Goal: Use online tool/utility: Utilize a website feature to perform a specific function

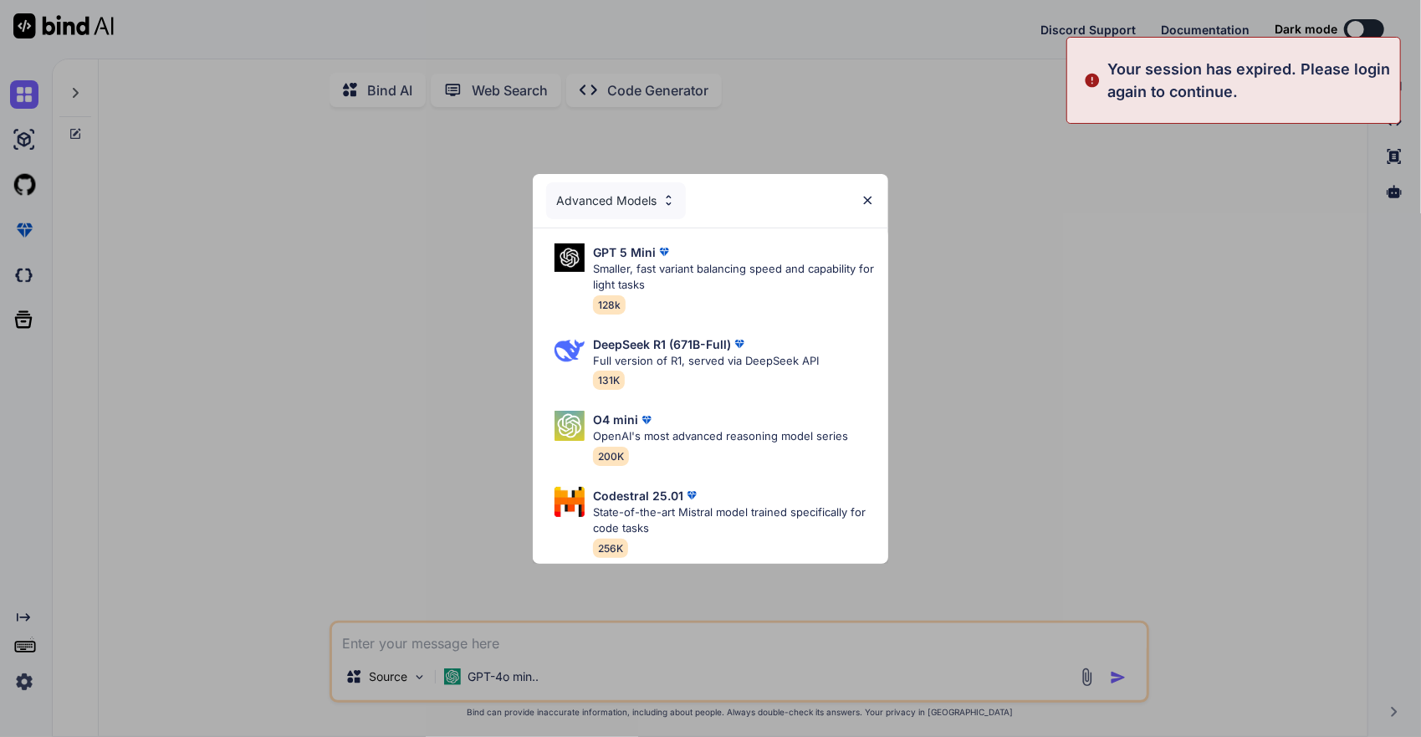
type textarea "x"
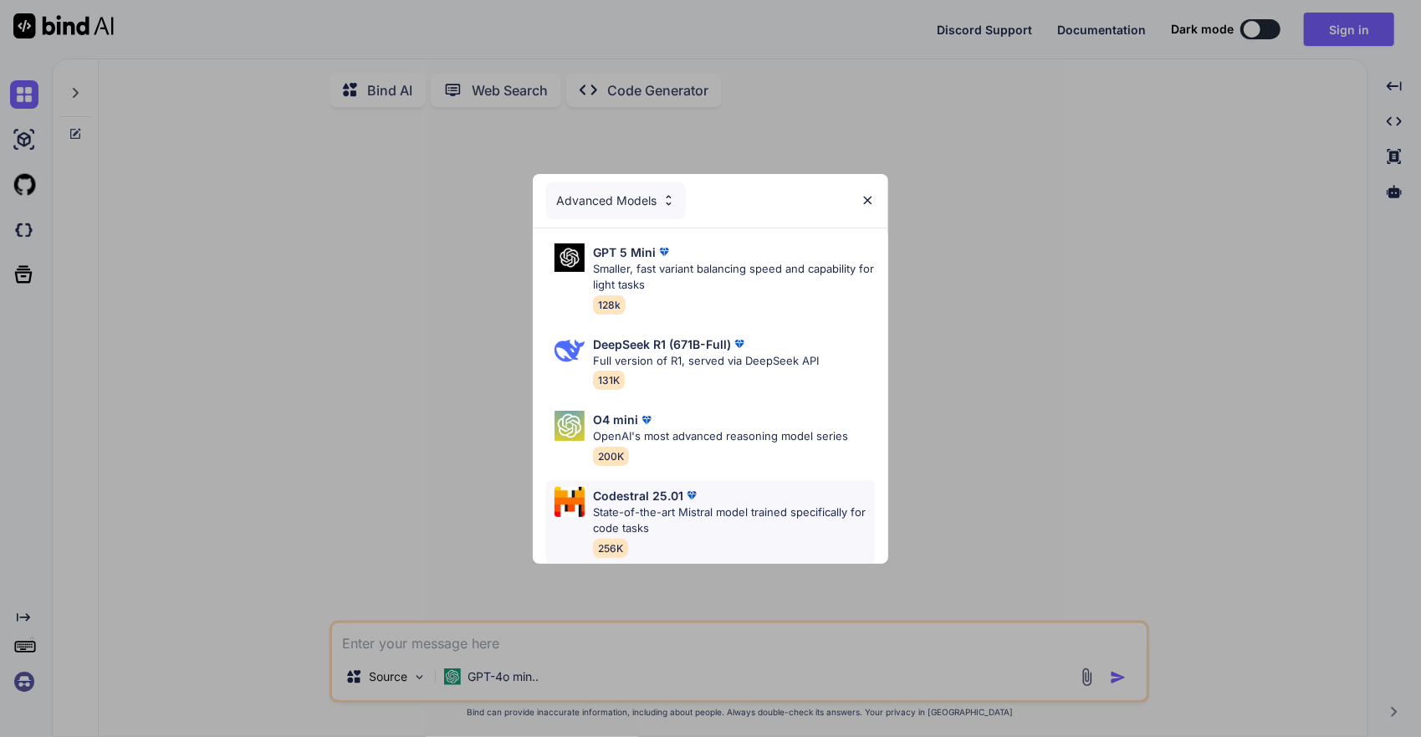
click at [769, 510] on p "State-of-the-art Mistral model trained specifically for code tasks" at bounding box center [734, 520] width 282 height 33
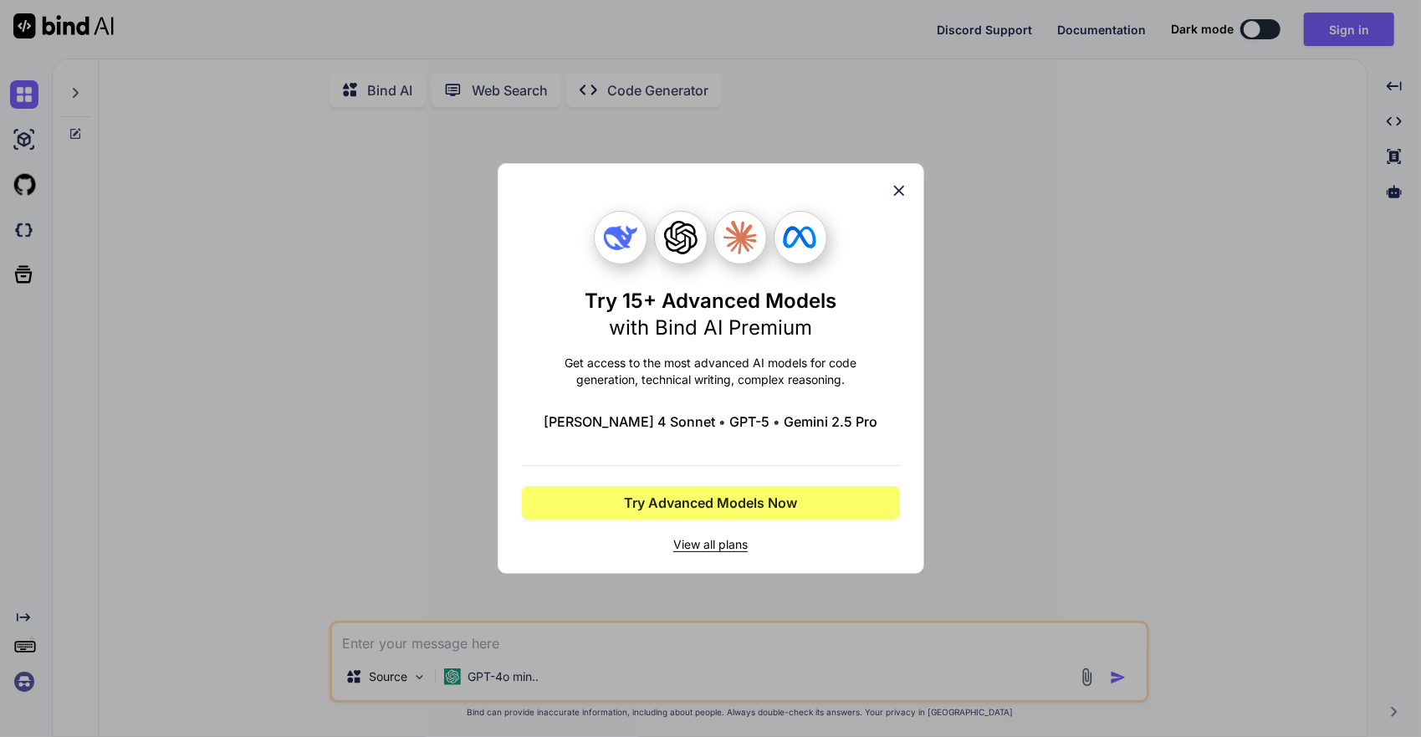
click at [897, 199] on icon at bounding box center [899, 191] width 18 height 18
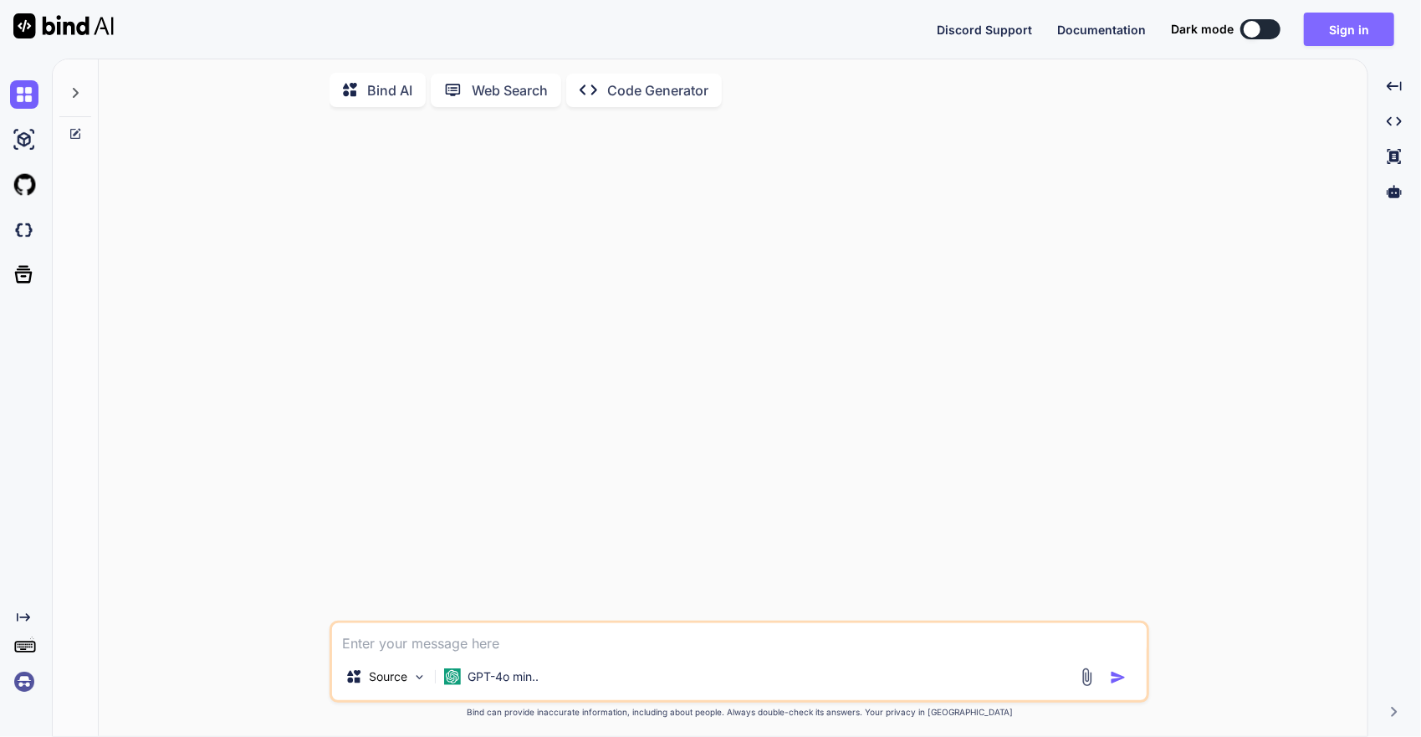
click at [1327, 33] on button "Sign in" at bounding box center [1349, 29] width 90 height 33
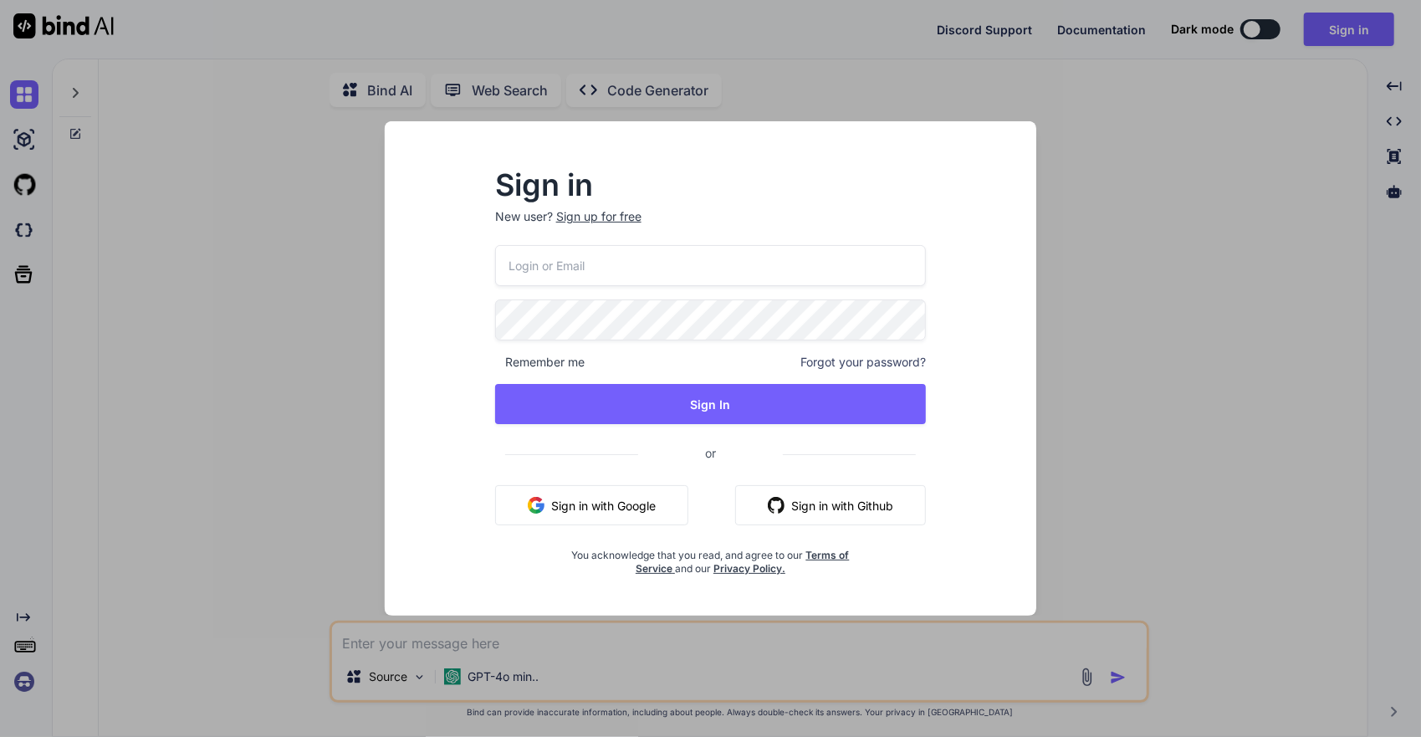
click at [702, 499] on div "Sign in with Google Sign in with Github" at bounding box center [711, 505] width 432 height 40
click at [796, 502] on button "Sign in with Github" at bounding box center [830, 505] width 191 height 40
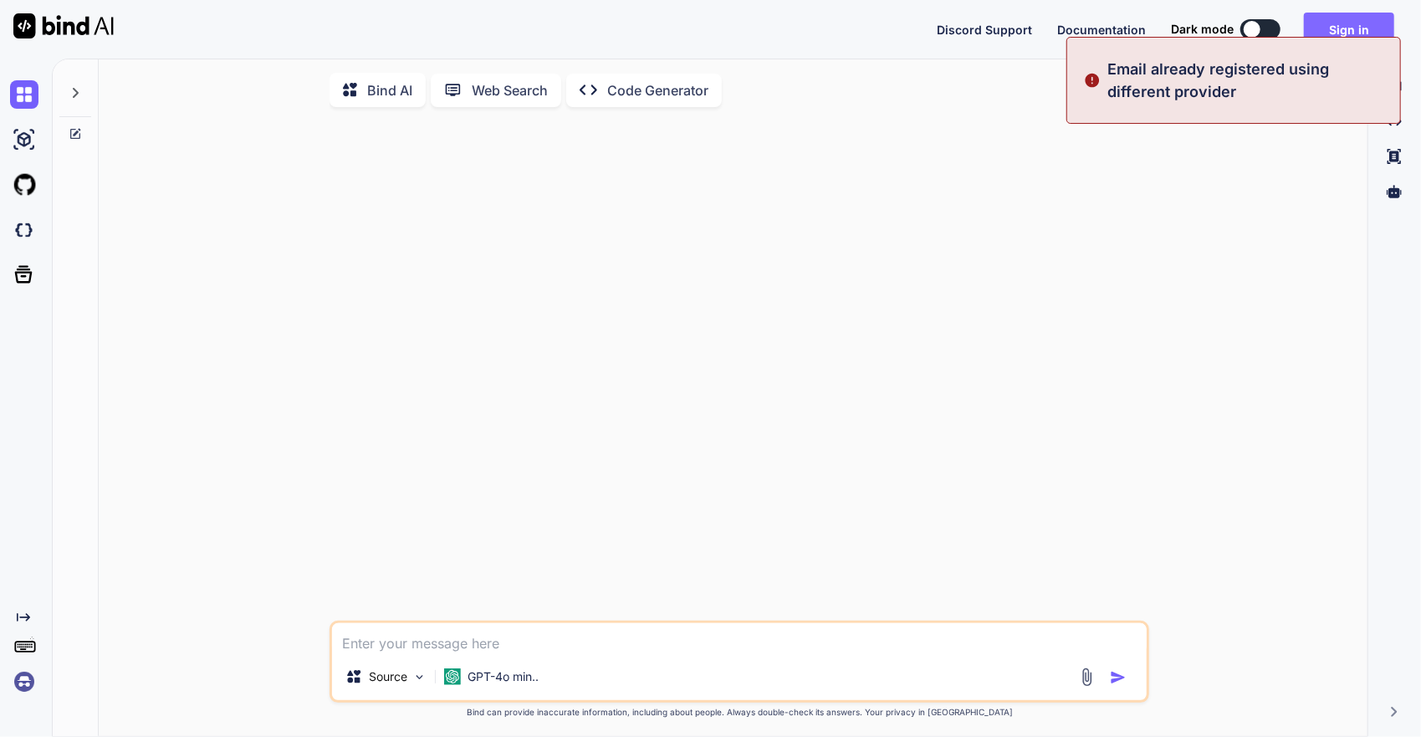
click at [1370, 34] on button "Sign in" at bounding box center [1349, 29] width 90 height 33
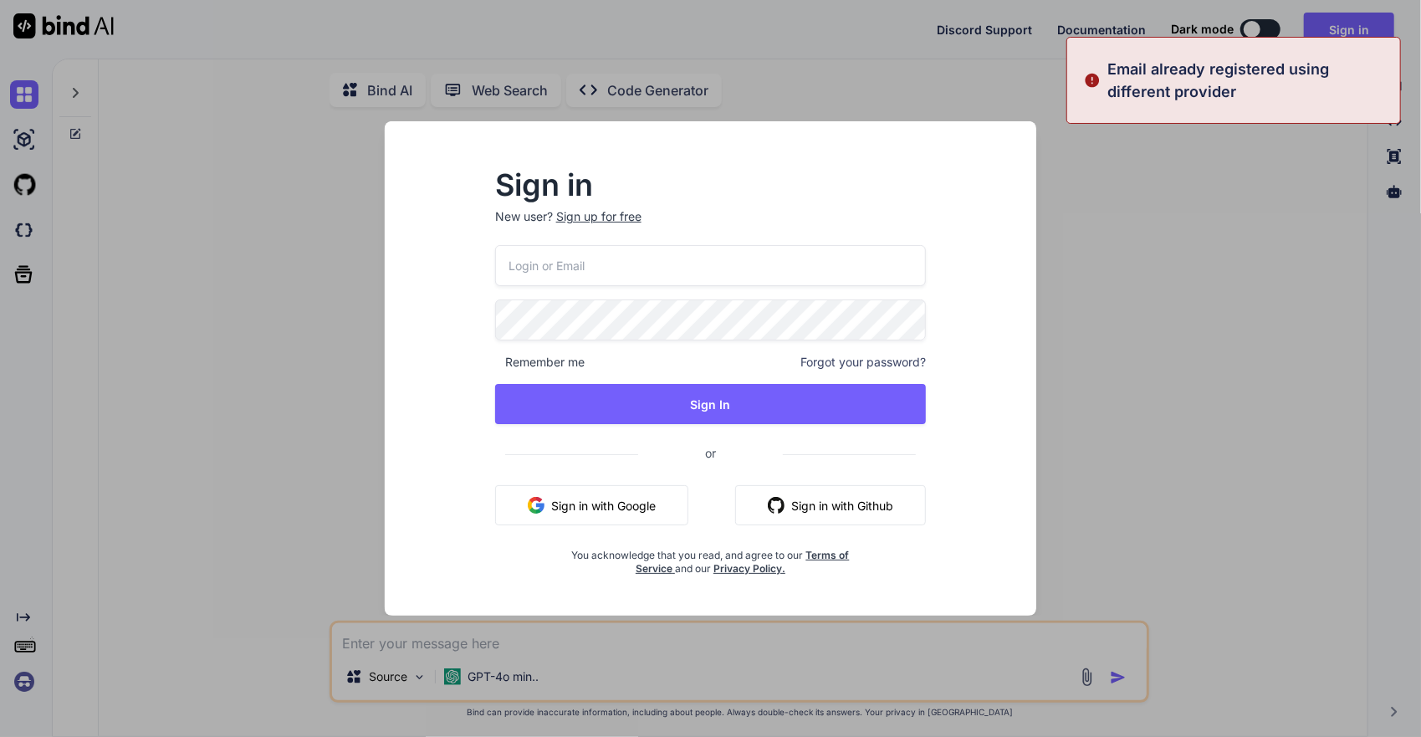
click at [815, 514] on button "Sign in with Github" at bounding box center [830, 505] width 191 height 40
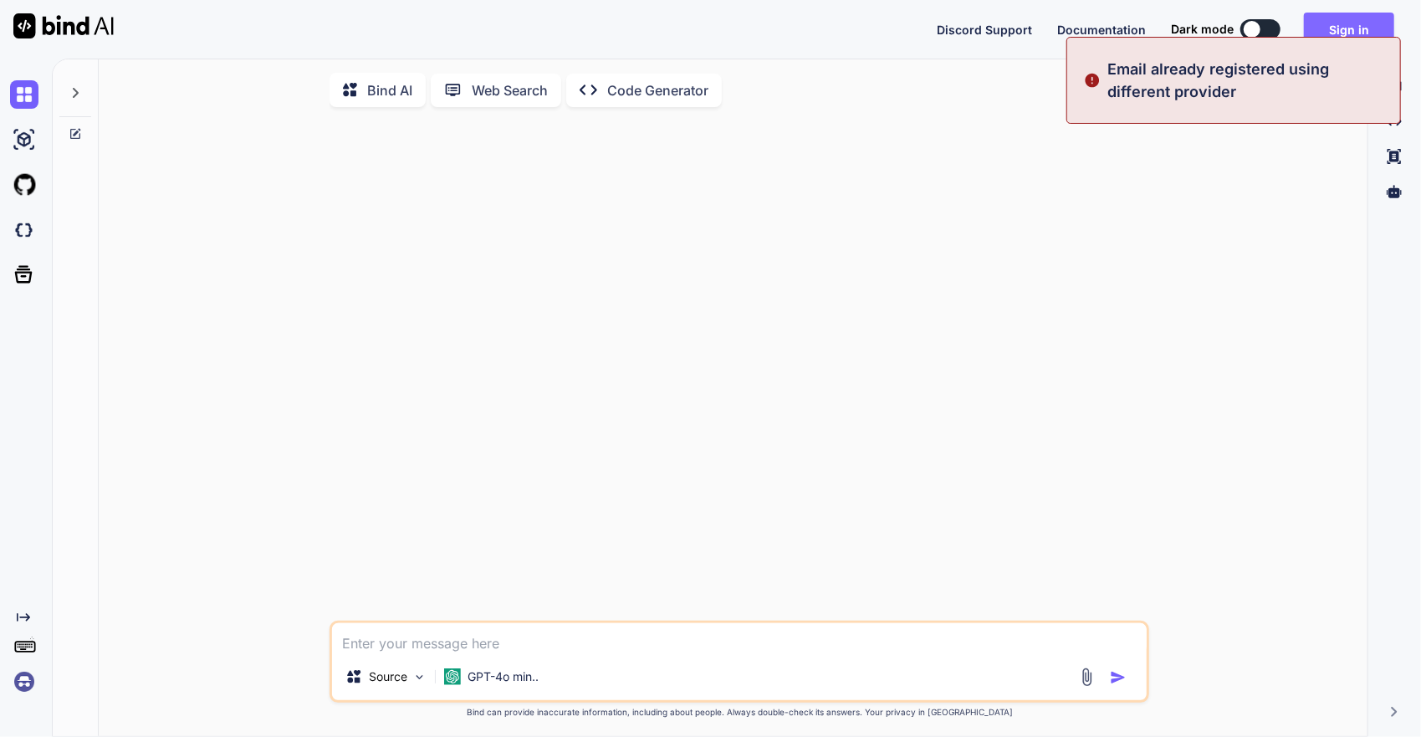
click at [1375, 25] on button "Sign in" at bounding box center [1349, 29] width 90 height 33
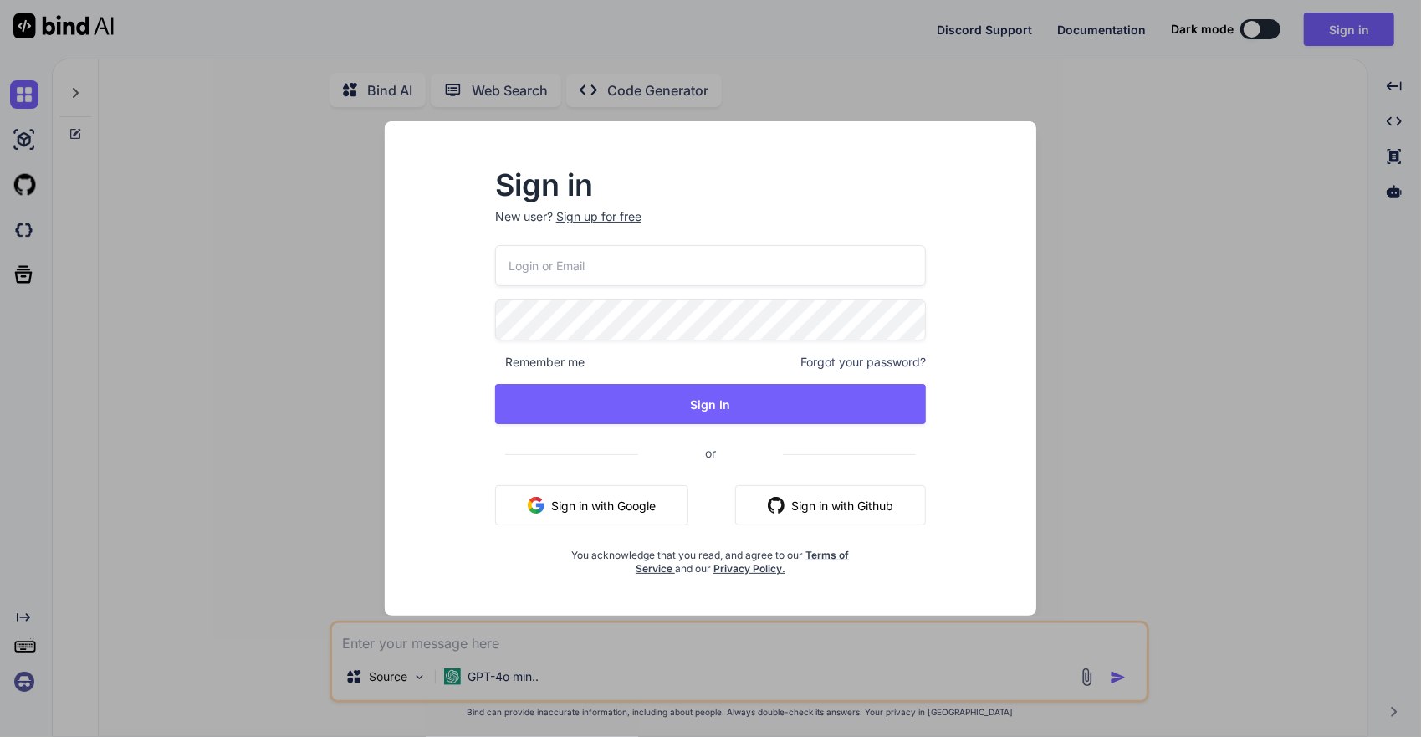
click at [621, 291] on div "Remember me Forgot your password? Sign In or Sign in with Google Sign in with G…" at bounding box center [711, 410] width 432 height 330
click at [624, 275] on input "email" at bounding box center [711, 265] width 432 height 41
type input "[PERSON_NAME][EMAIL_ADDRESS][DOMAIN_NAME]"
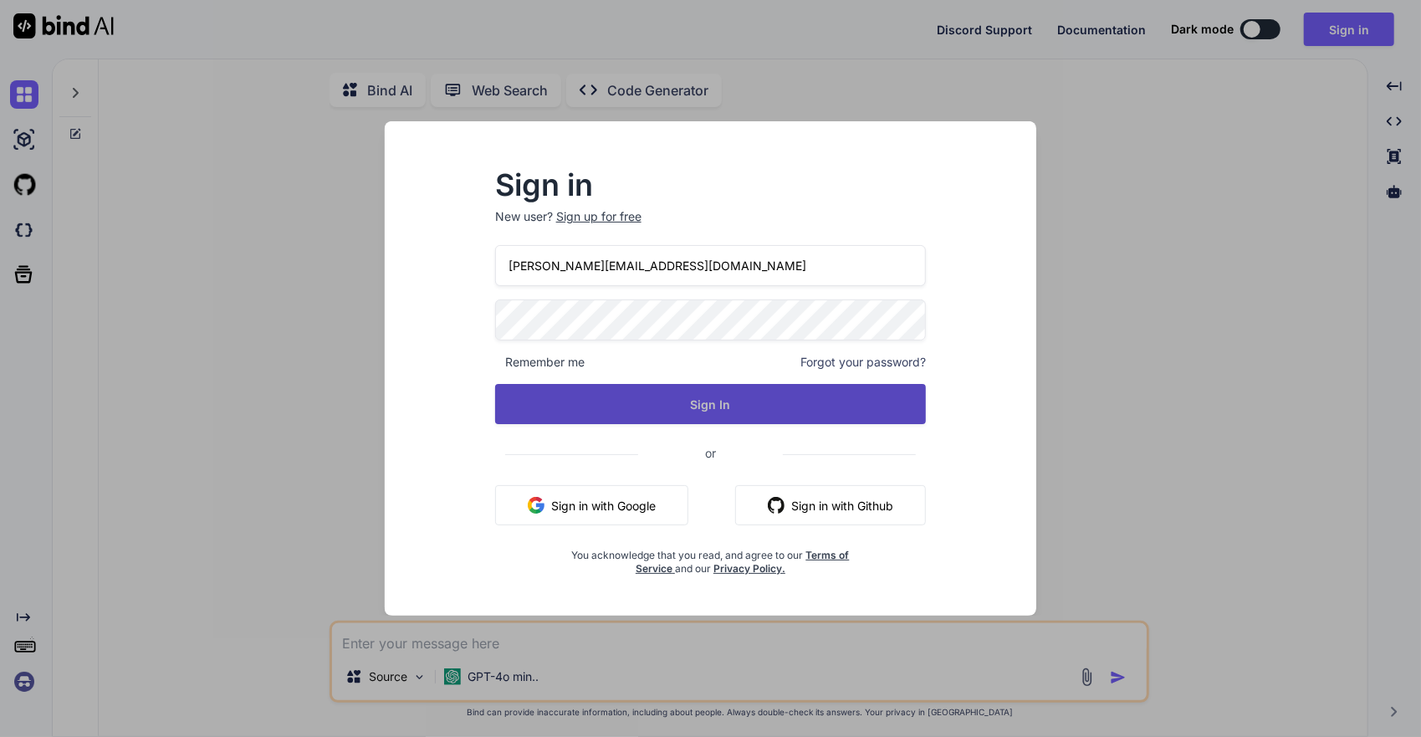
click at [699, 410] on button "Sign In" at bounding box center [711, 404] width 432 height 40
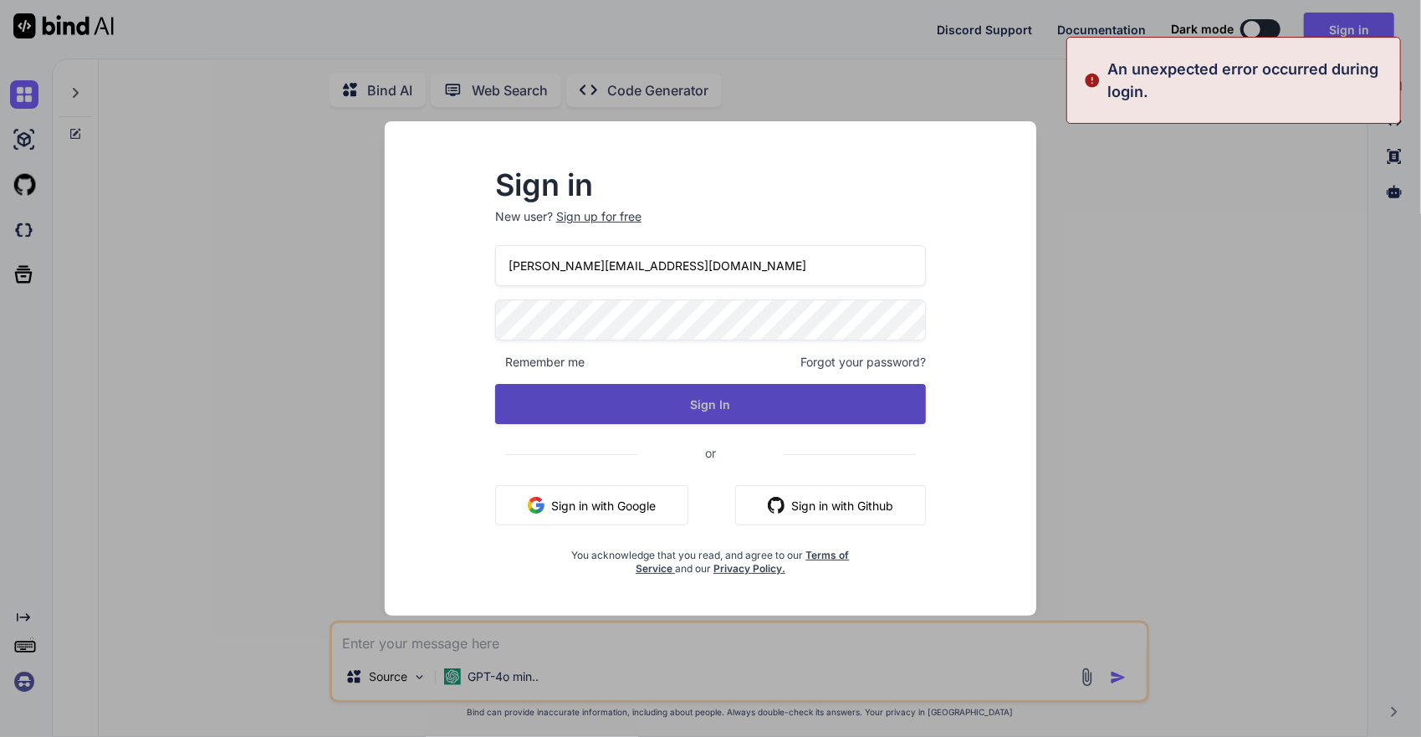
click at [697, 407] on button "Sign In" at bounding box center [711, 404] width 432 height 40
click at [697, 407] on button "Signing In..." at bounding box center [711, 404] width 432 height 40
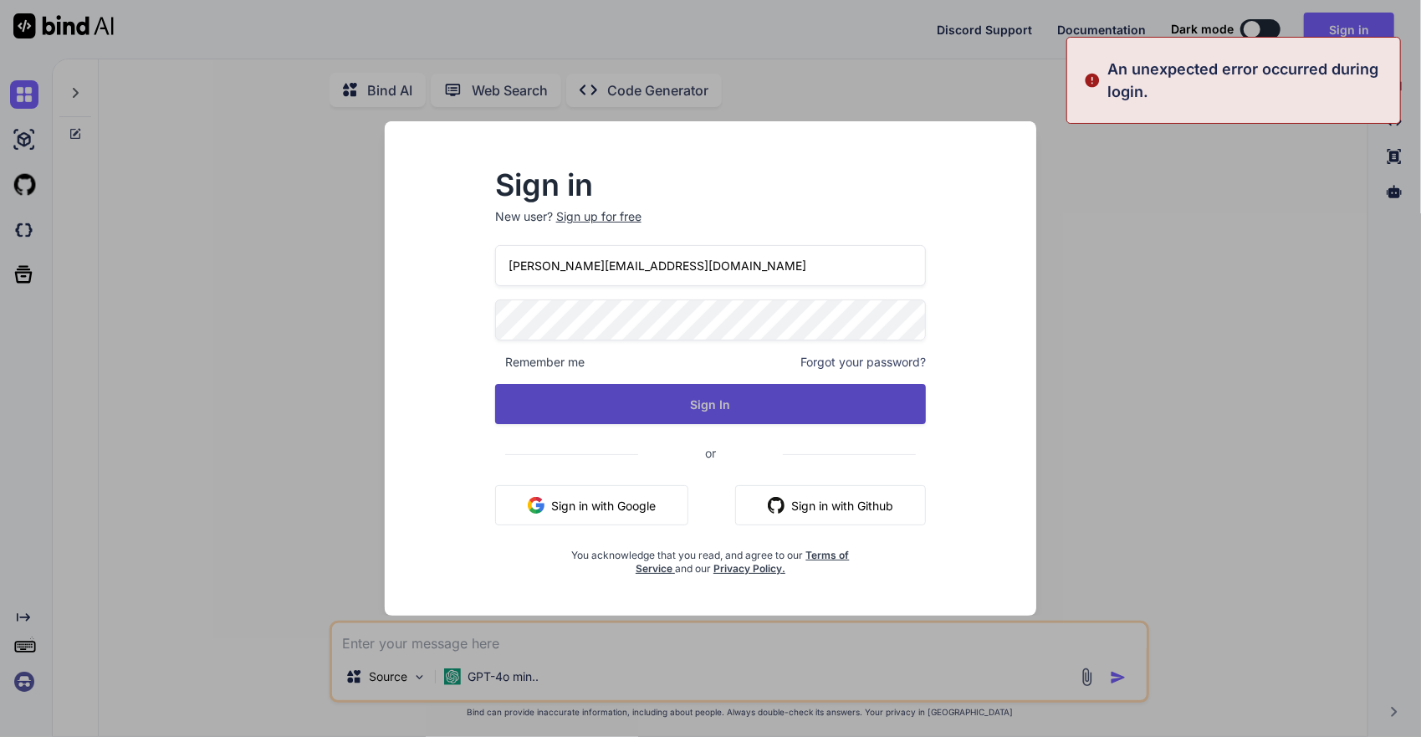
click at [697, 407] on button "Sign In" at bounding box center [711, 404] width 432 height 40
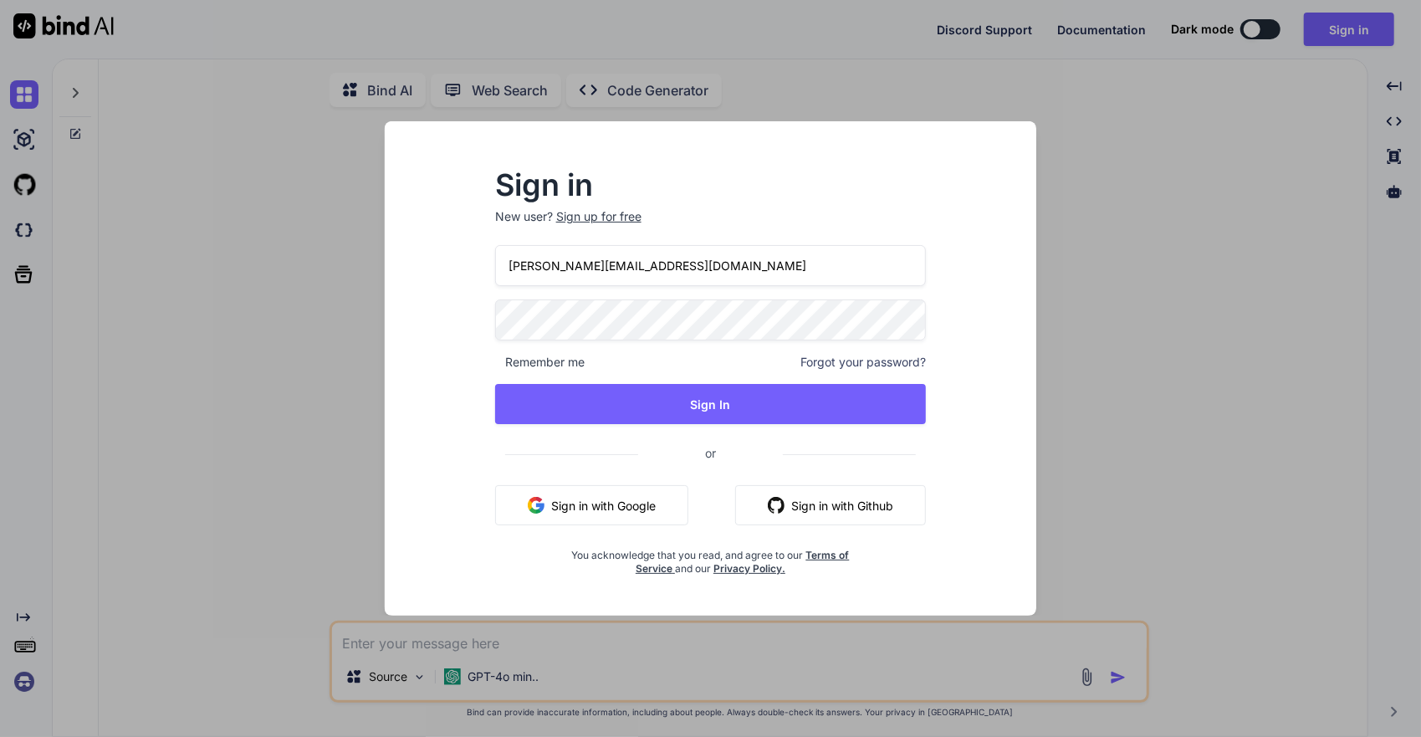
click at [606, 510] on button "Sign in with Google" at bounding box center [591, 505] width 193 height 40
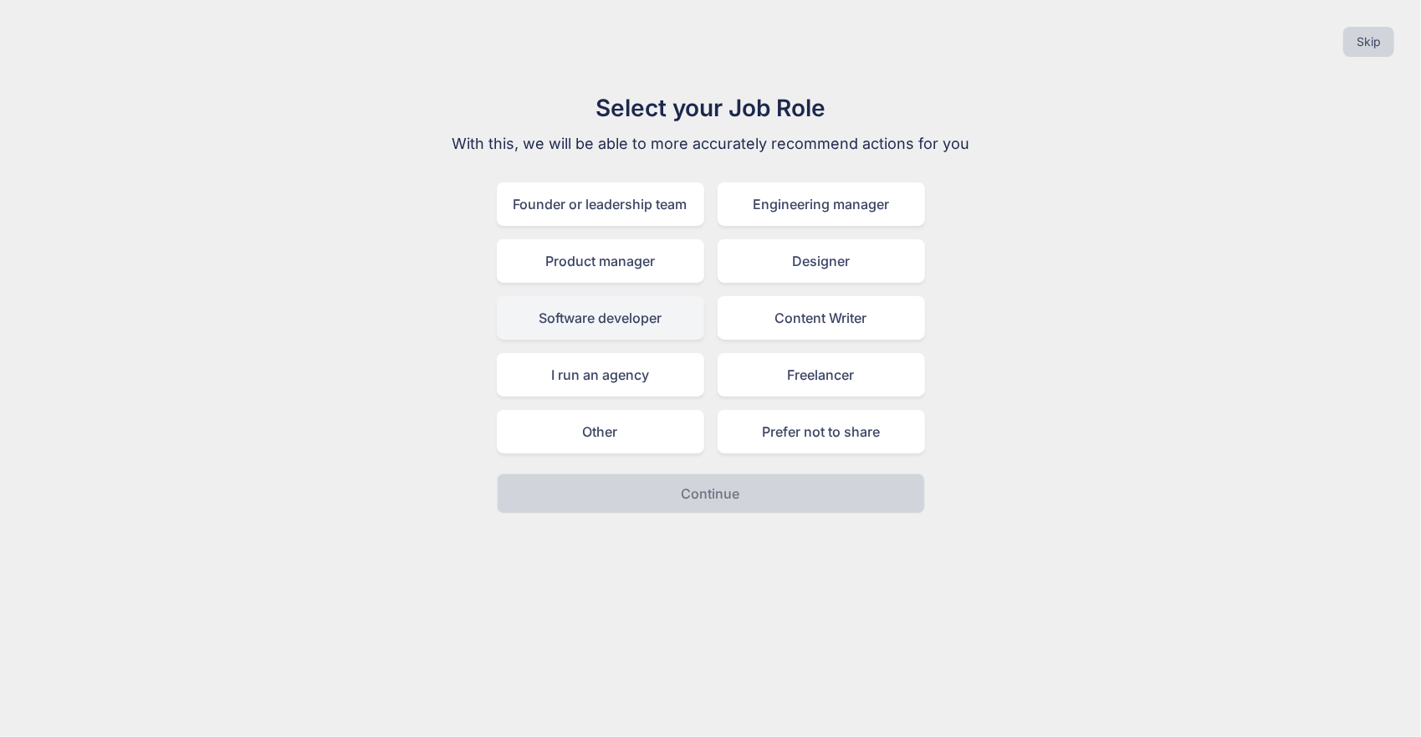
click at [648, 317] on div "Software developer" at bounding box center [600, 317] width 207 height 43
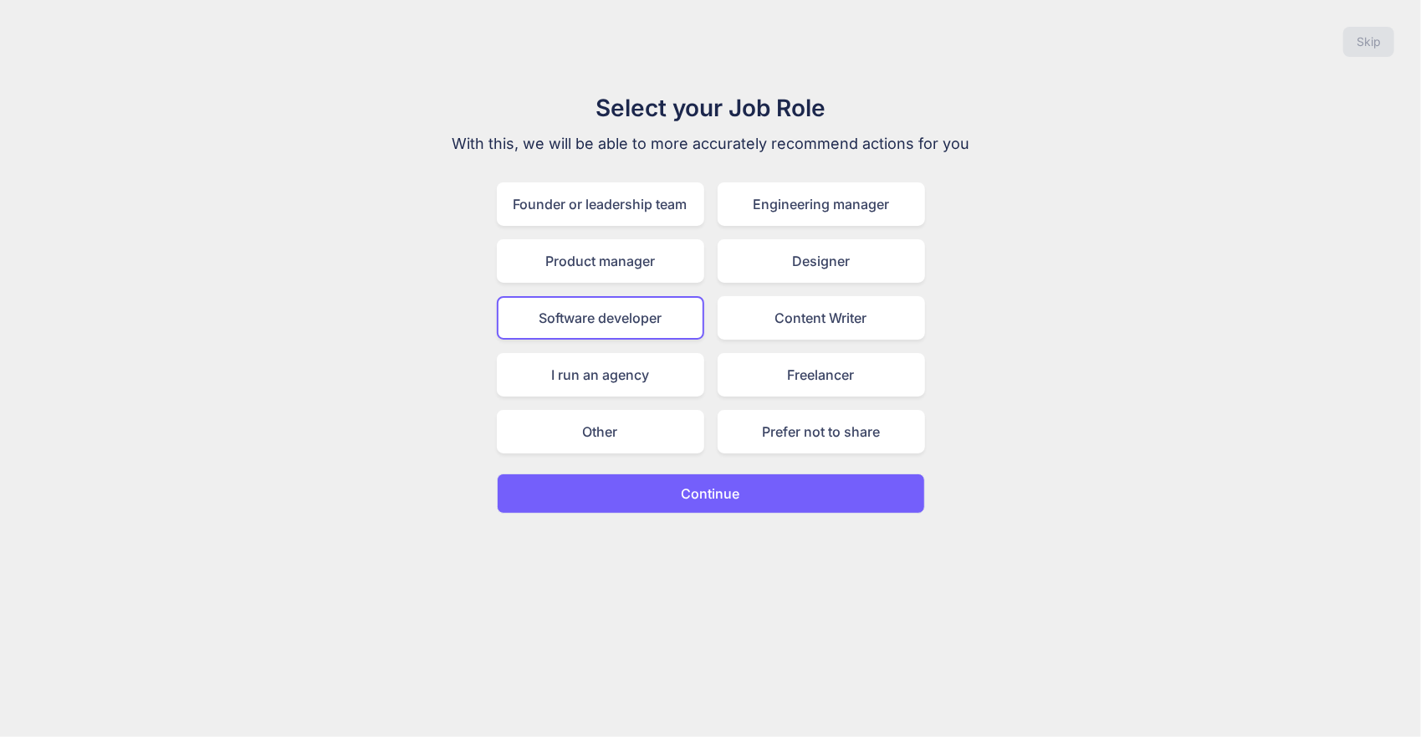
click at [703, 473] on button "Continue" at bounding box center [711, 493] width 428 height 40
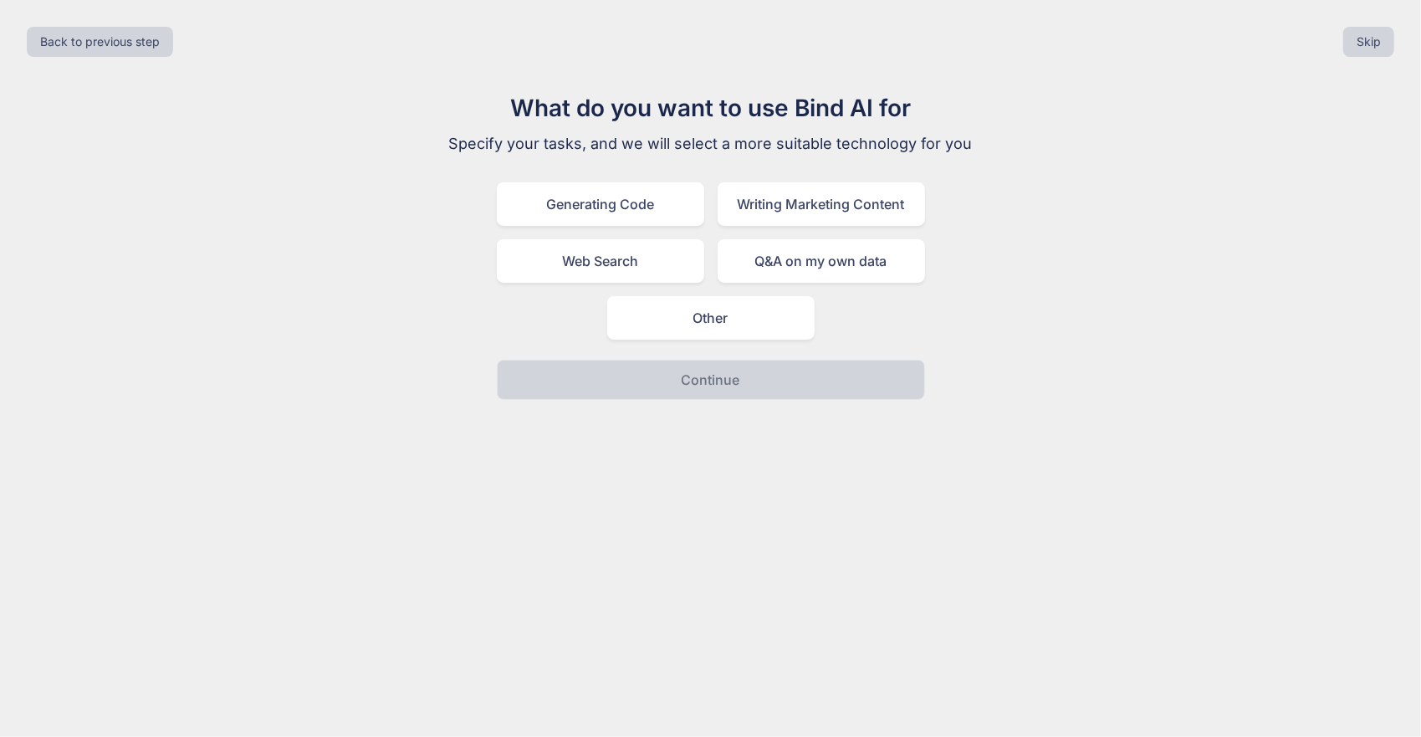
click at [654, 181] on div "What do you want to use Bind AI for Specify your tasks, and we will select a mo…" at bounding box center [711, 245] width 562 height 310
click at [657, 212] on div "Generating Code" at bounding box center [600, 203] width 207 height 43
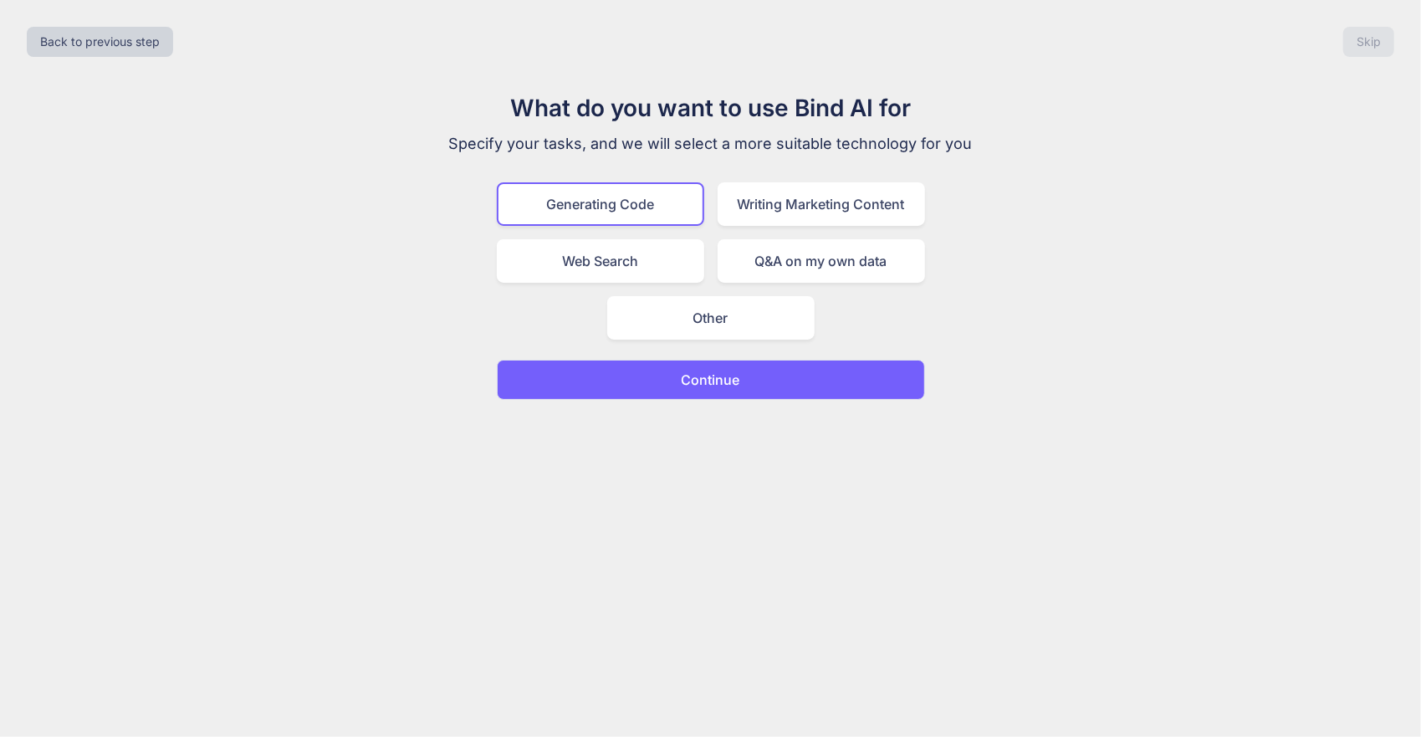
click at [698, 383] on p "Continue" at bounding box center [711, 380] width 59 height 20
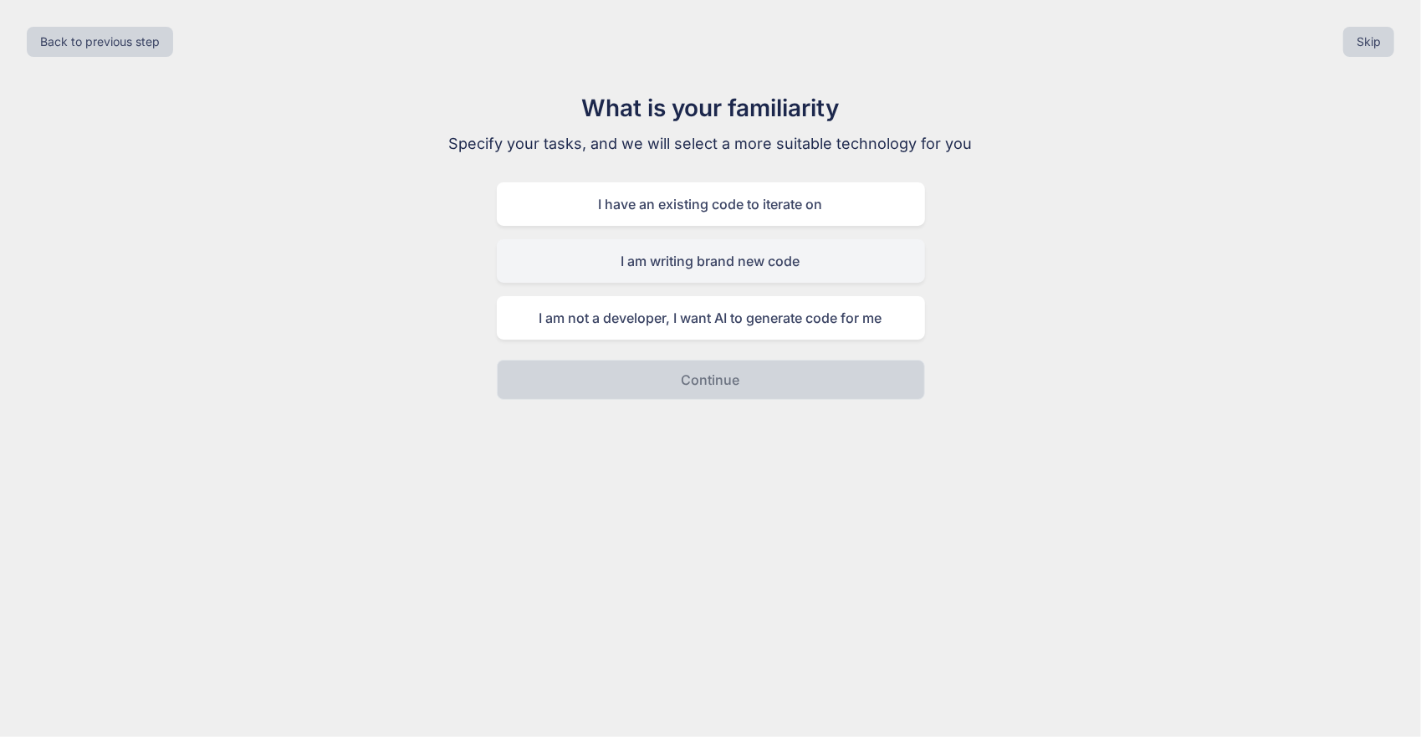
click at [809, 258] on div "I am writing brand new code" at bounding box center [711, 260] width 428 height 43
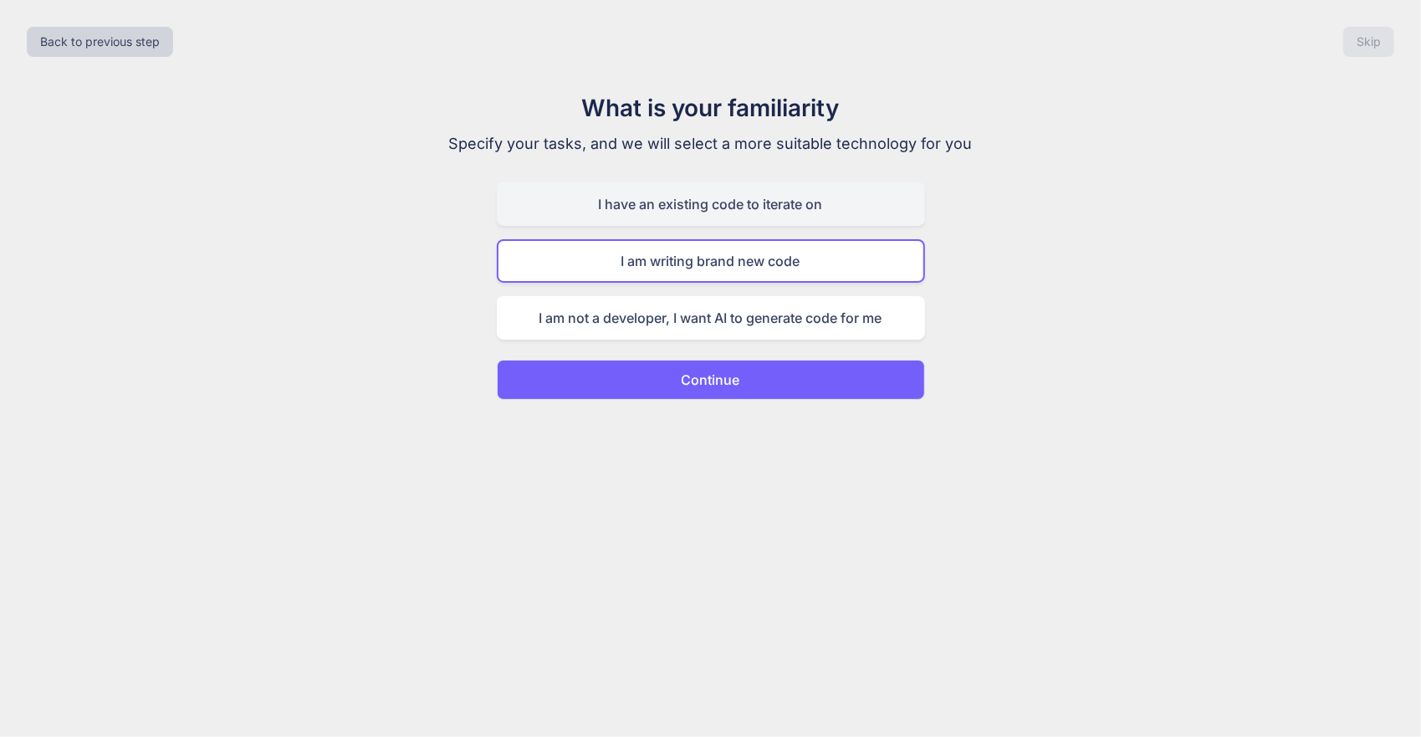
click at [816, 217] on div "I have an existing code to iterate on" at bounding box center [711, 203] width 428 height 43
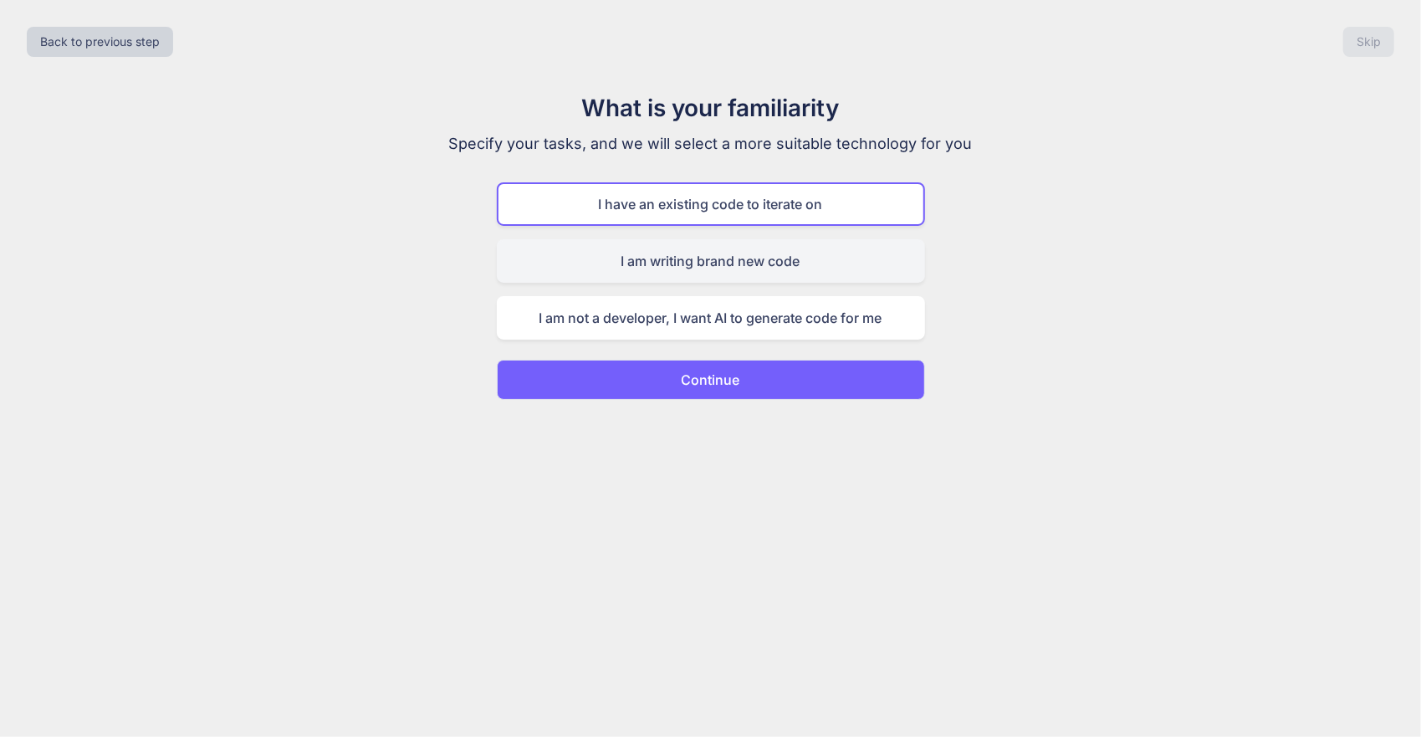
drag, startPoint x: 822, startPoint y: 252, endPoint x: 814, endPoint y: 278, distance: 27.2
click at [823, 252] on div "I am writing brand new code" at bounding box center [711, 260] width 428 height 43
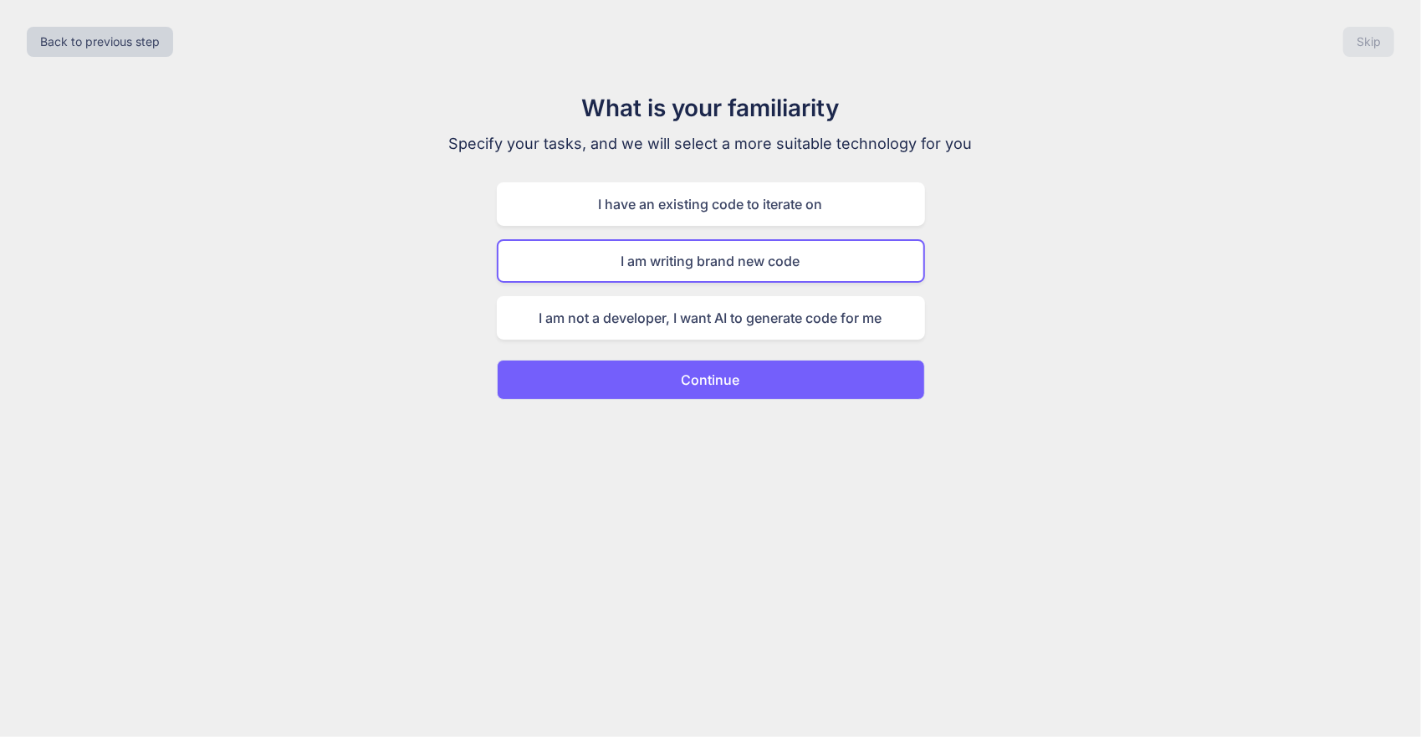
click at [768, 369] on button "Continue" at bounding box center [711, 380] width 428 height 40
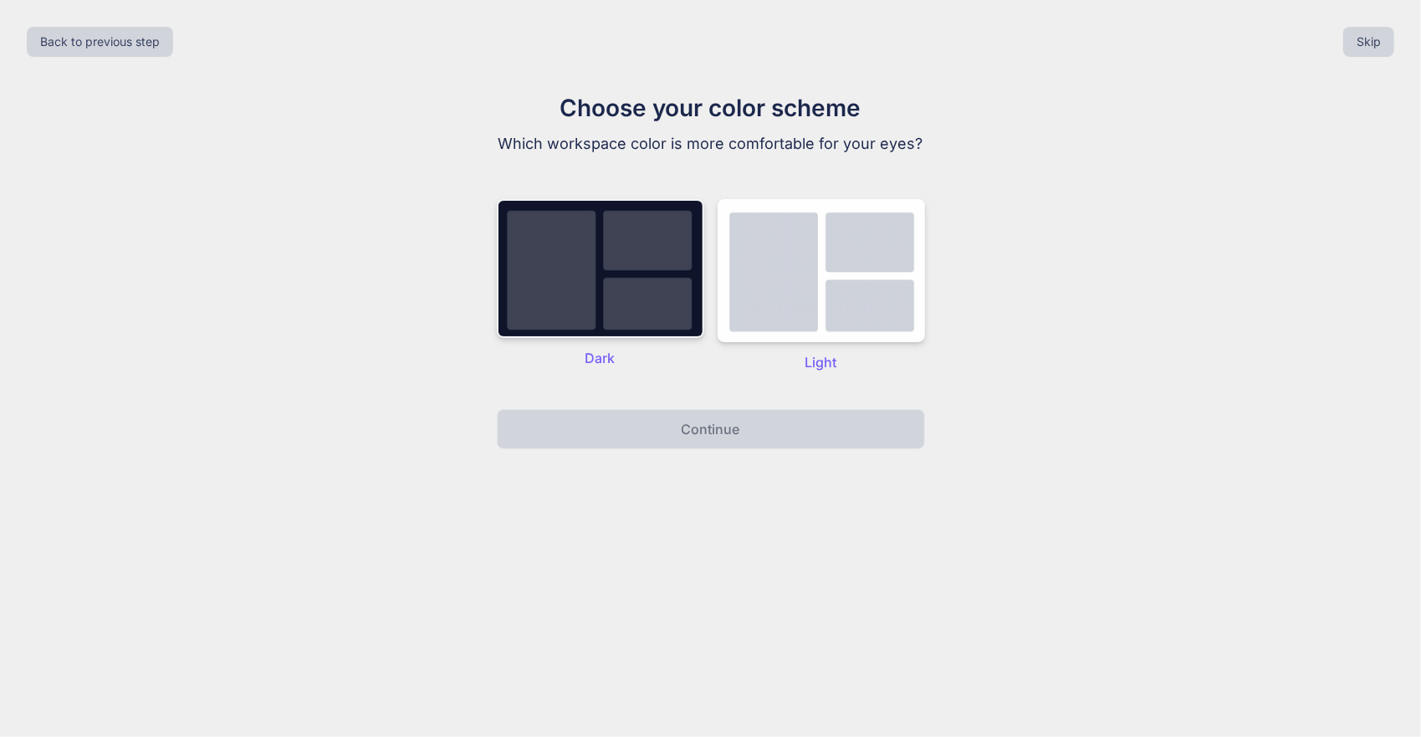
click at [614, 304] on img at bounding box center [600, 268] width 207 height 139
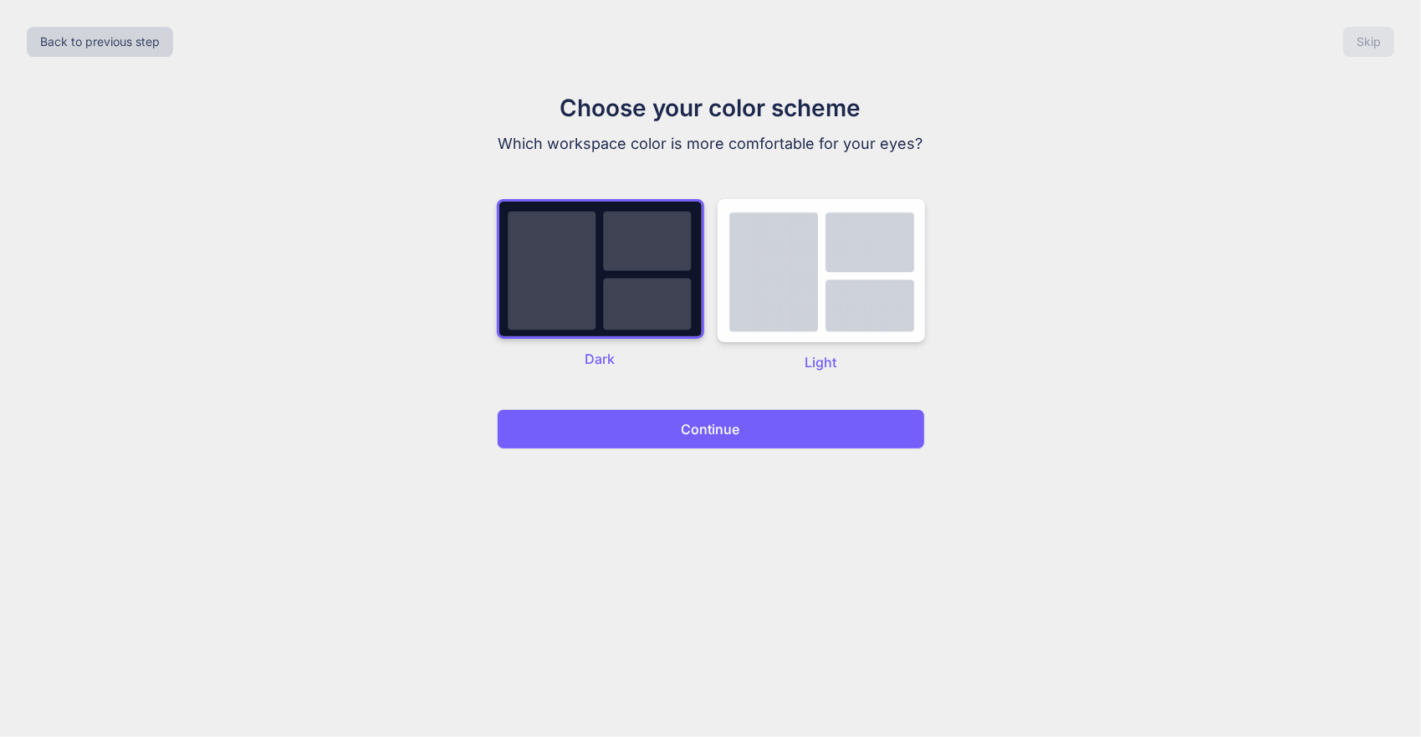
click at [665, 427] on button "Continue" at bounding box center [711, 429] width 428 height 40
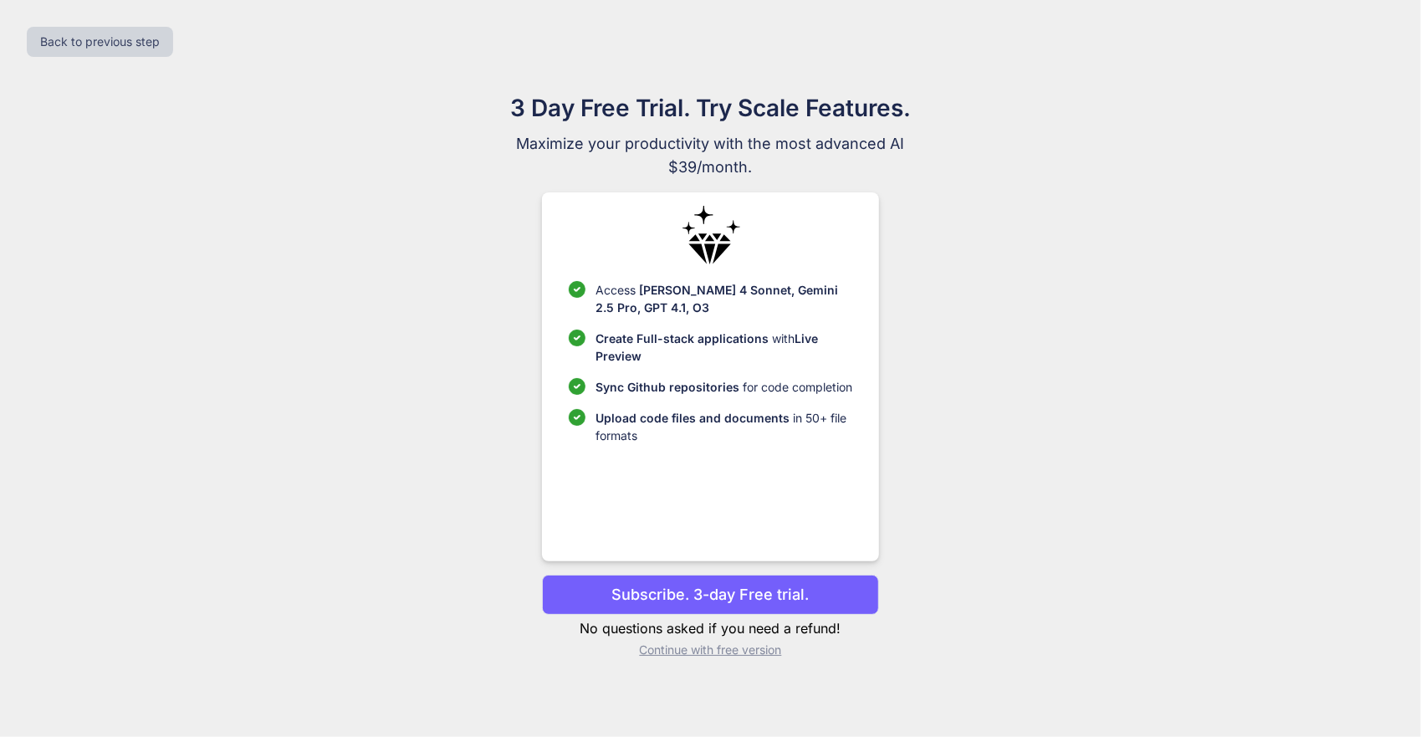
click at [750, 647] on p "Continue with free version" at bounding box center [710, 650] width 337 height 17
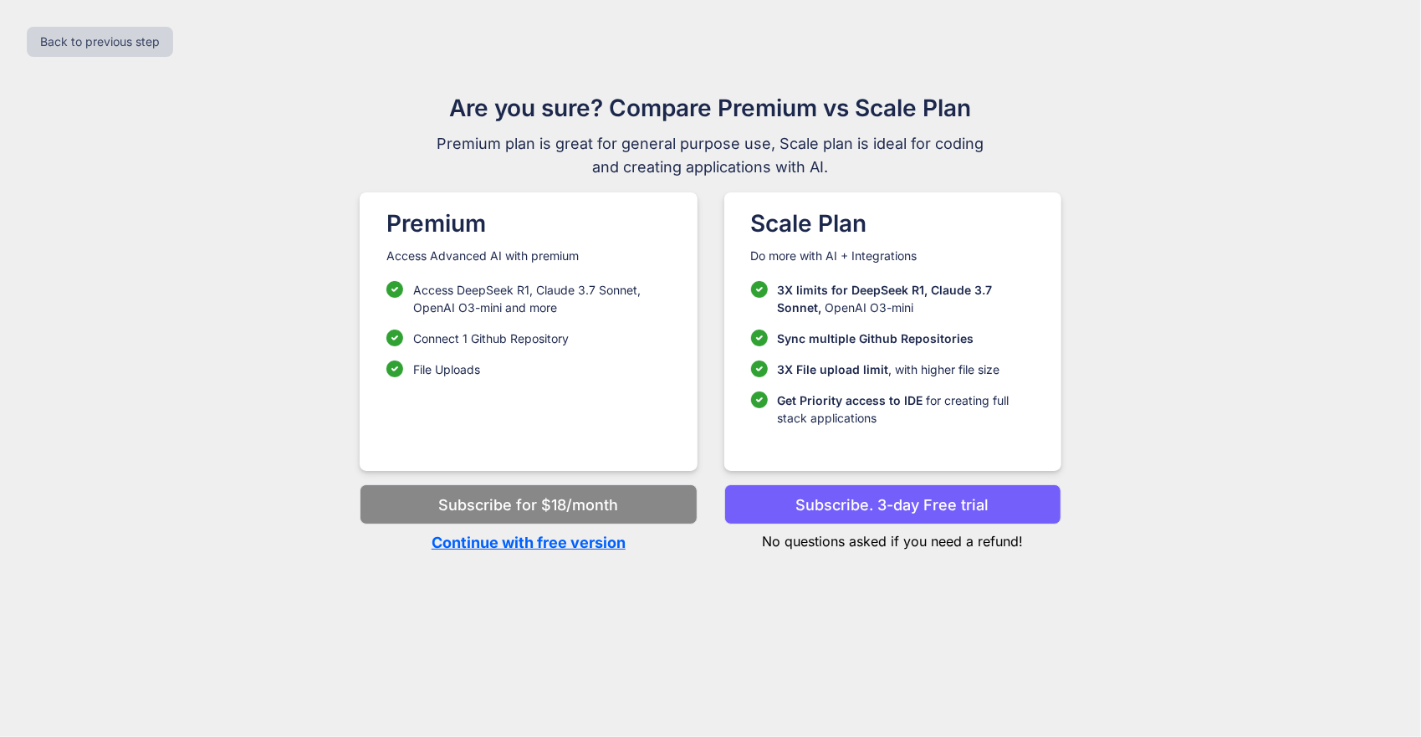
click at [619, 544] on p "Continue with free version" at bounding box center [528, 542] width 337 height 23
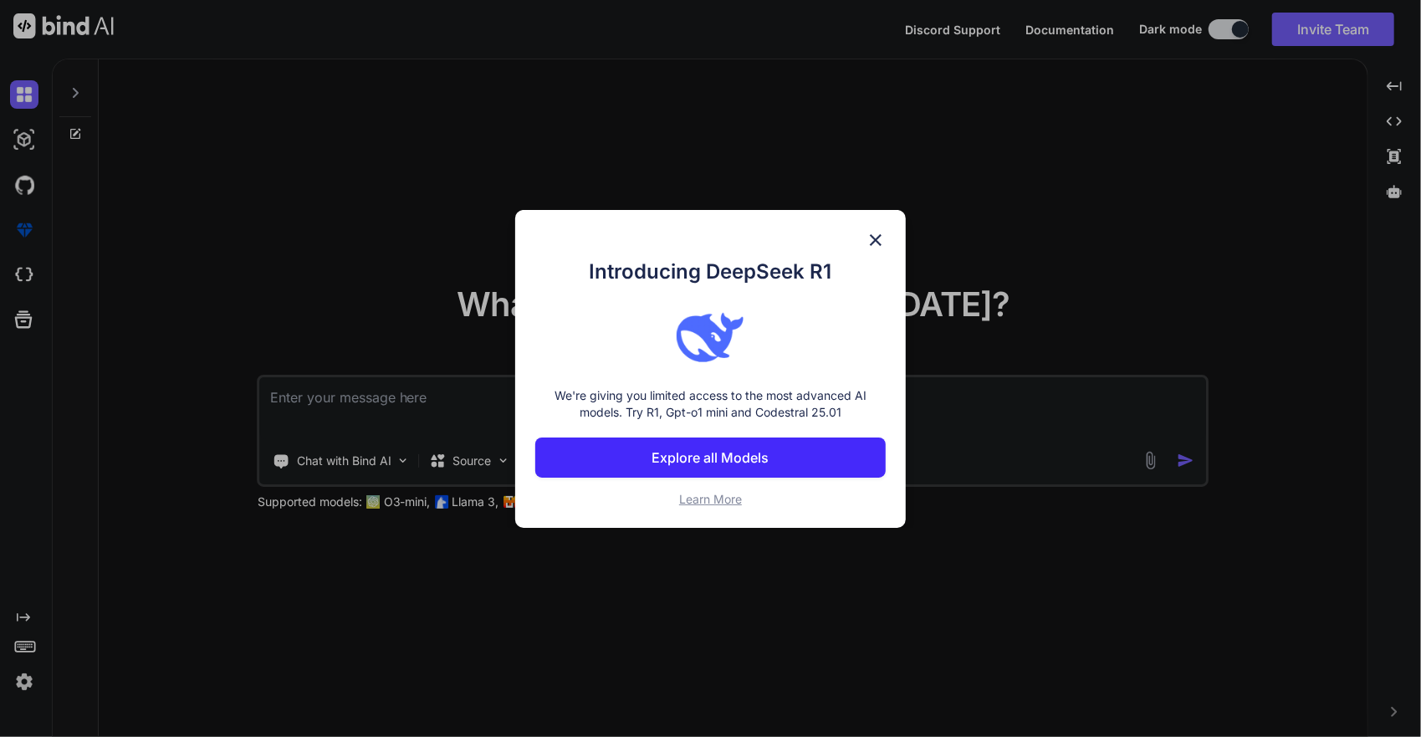
click at [867, 228] on div "Introducing DeepSeek R1 We're giving you limited access to the most advanced AI…" at bounding box center [710, 369] width 391 height 318
click at [864, 241] on div "Introducing DeepSeek R1 We're giving you limited access to the most advanced AI…" at bounding box center [710, 369] width 391 height 318
click at [862, 252] on div "Introducing DeepSeek R1 We're giving you limited access to the most advanced AI…" at bounding box center [710, 369] width 391 height 318
click at [875, 239] on img at bounding box center [876, 240] width 20 height 20
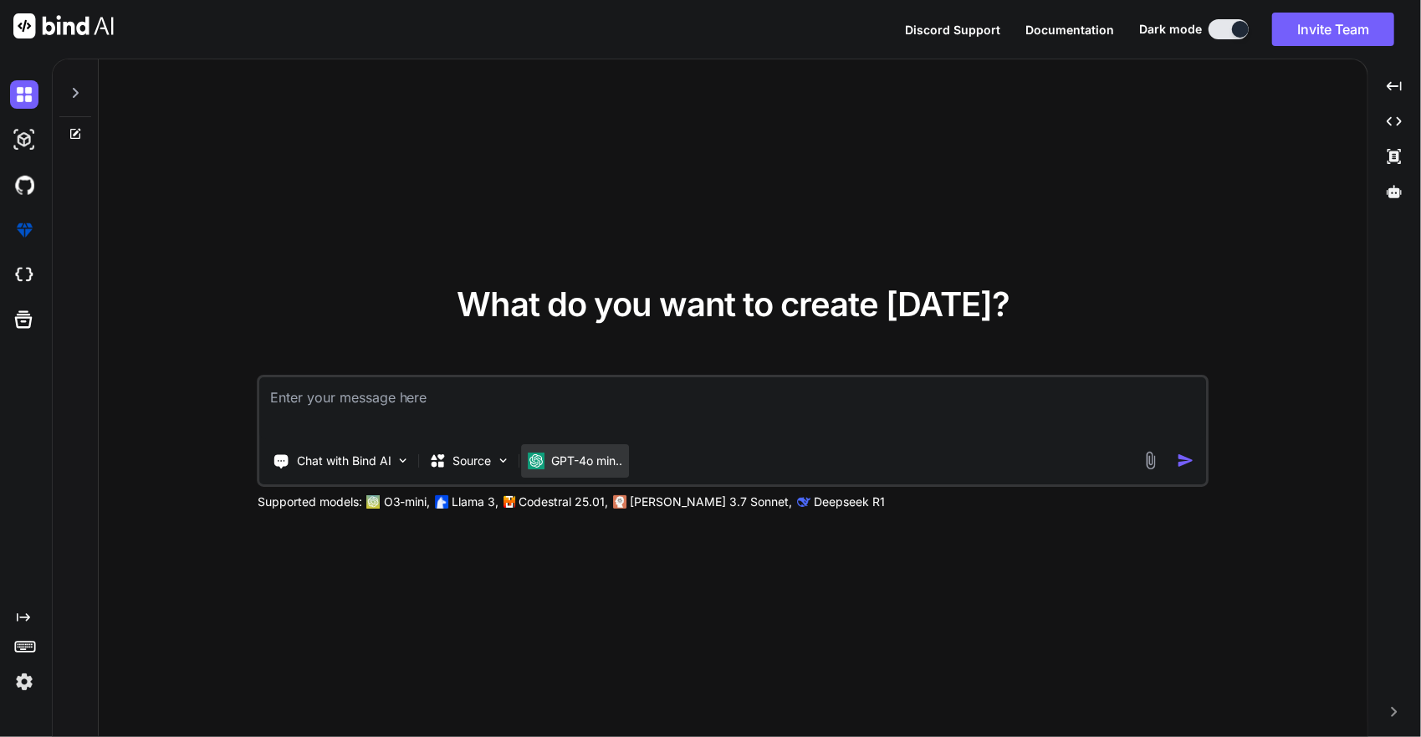
click at [587, 456] on p "GPT-4o min.." at bounding box center [587, 461] width 71 height 17
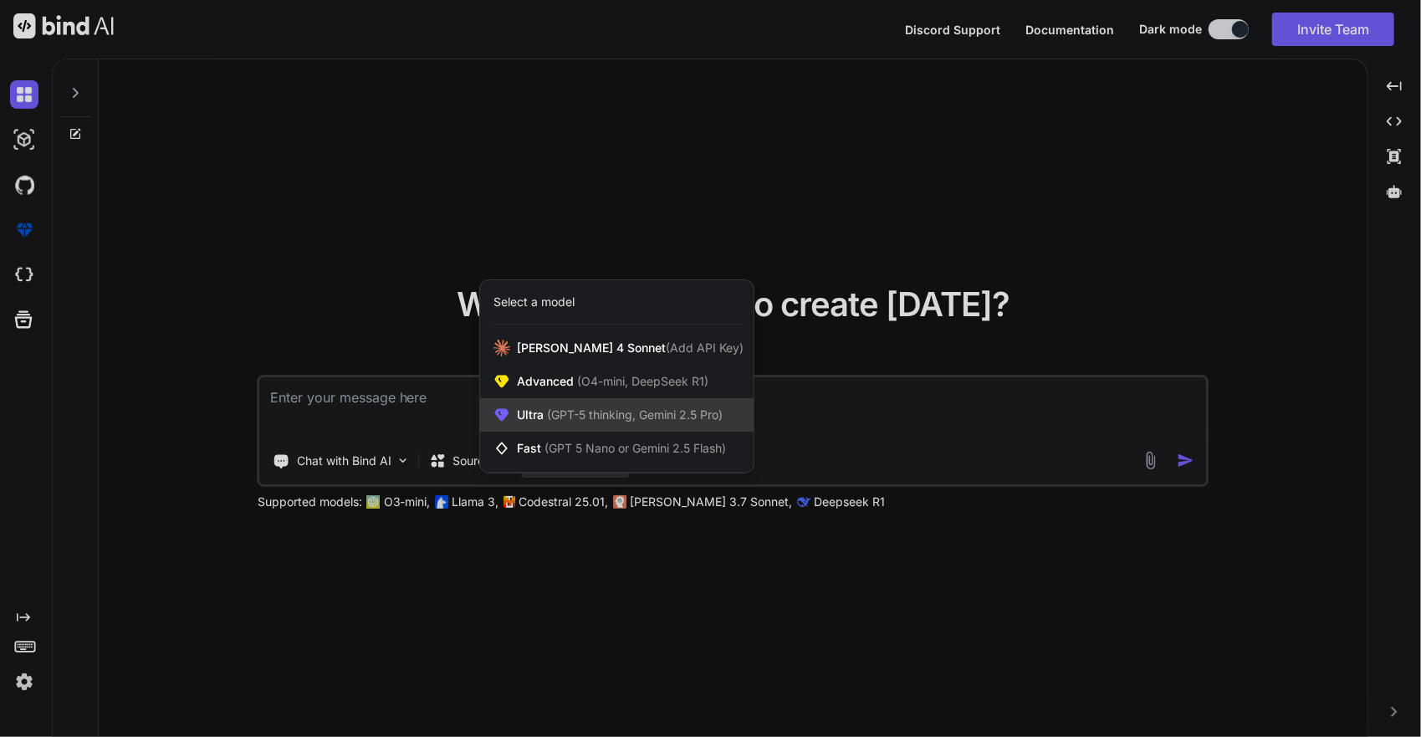
click at [688, 427] on div "Ultra (GPT-5 thinking, Gemini 2.5 Pro)" at bounding box center [617, 414] width 274 height 33
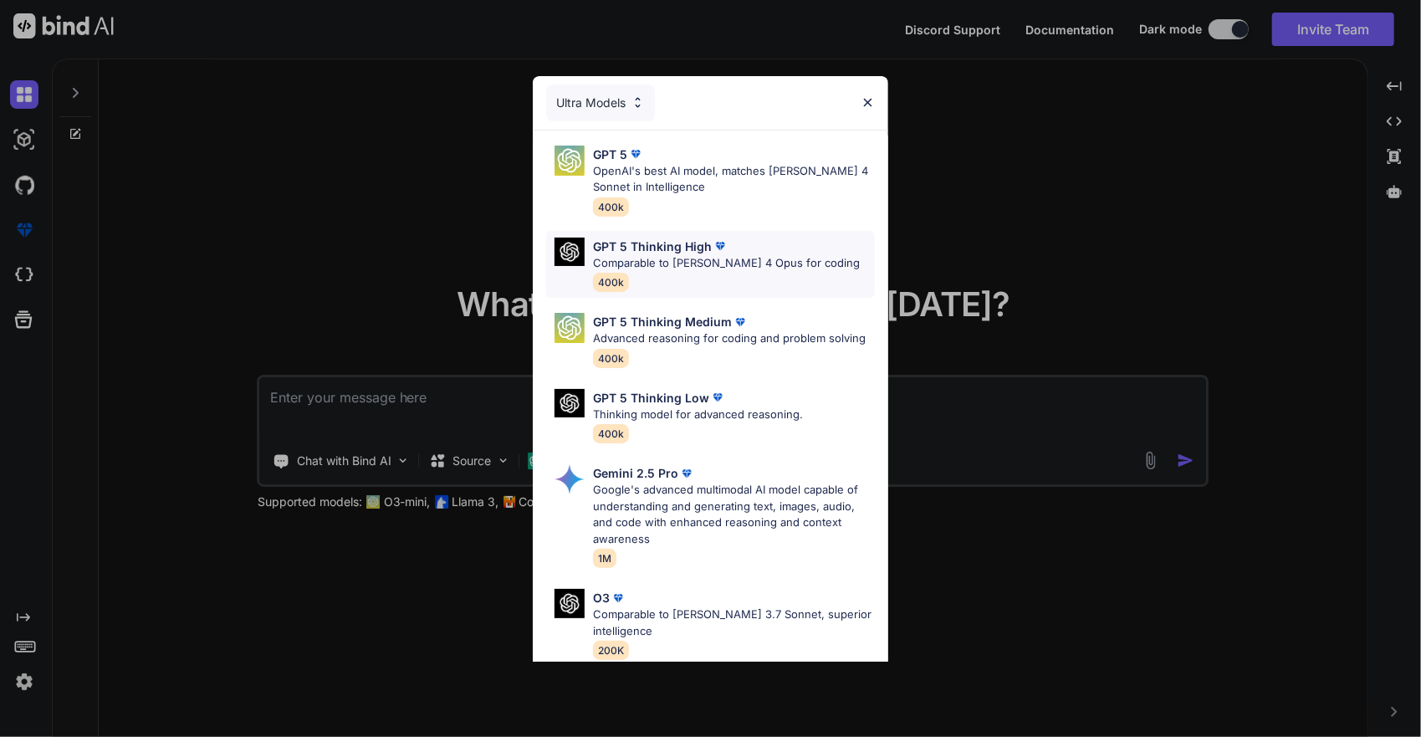
click at [765, 253] on div "GPT 5 Thinking High" at bounding box center [726, 247] width 267 height 18
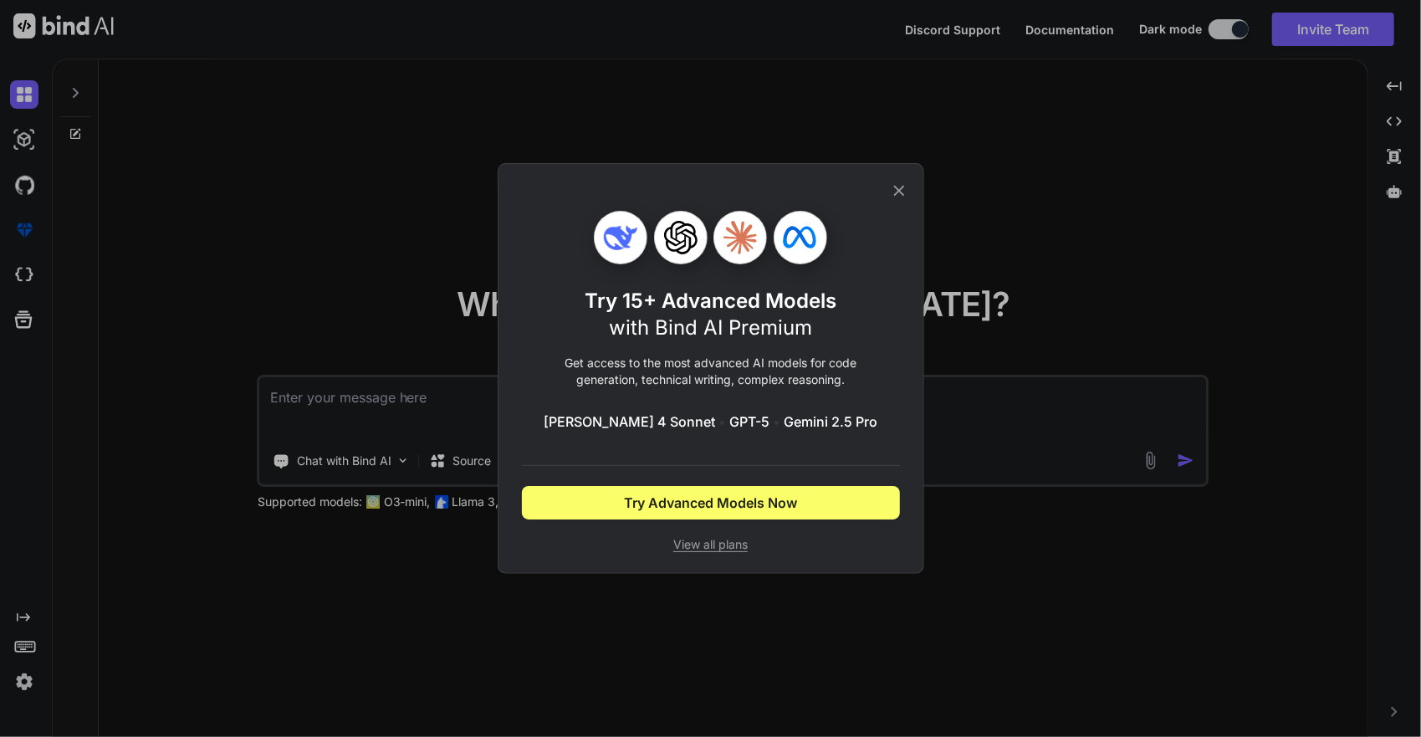
click at [888, 196] on div "Try 15+ Advanced Models with Bind AI Premium Get access to the most advanced AI…" at bounding box center [711, 368] width 378 height 409
click at [901, 194] on icon at bounding box center [899, 191] width 18 height 18
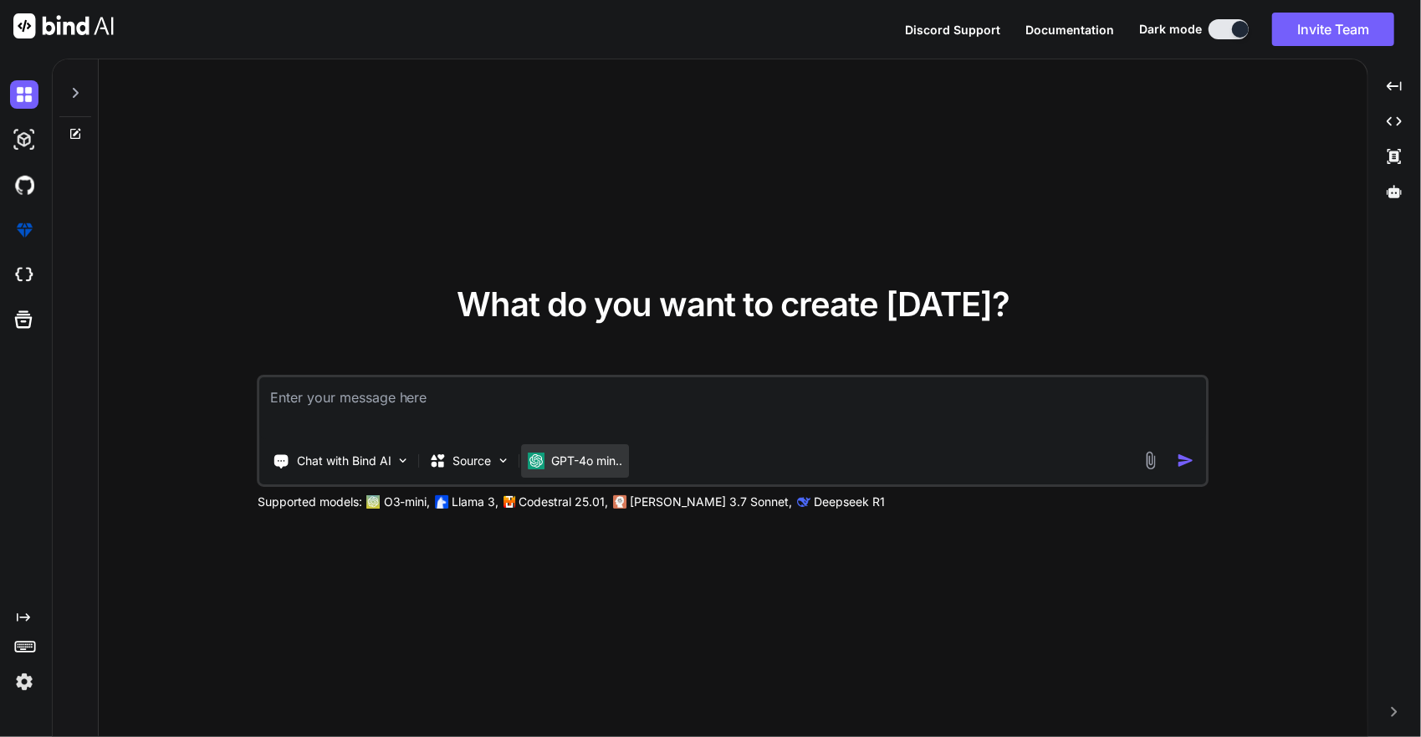
click at [607, 457] on p "GPT-4o min.." at bounding box center [587, 461] width 71 height 17
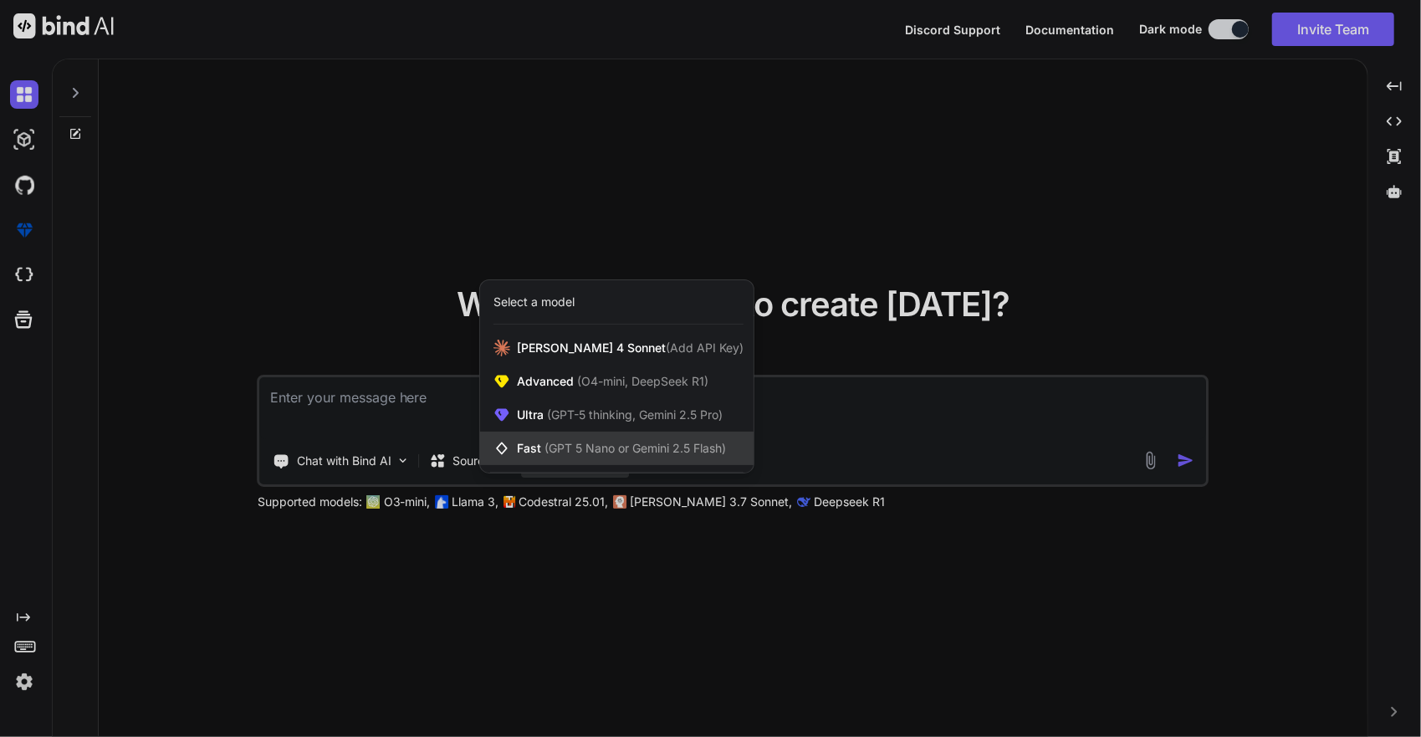
click at [690, 446] on span "(GPT 5 Nano or Gemini 2.5 Flash)" at bounding box center [636, 448] width 182 height 14
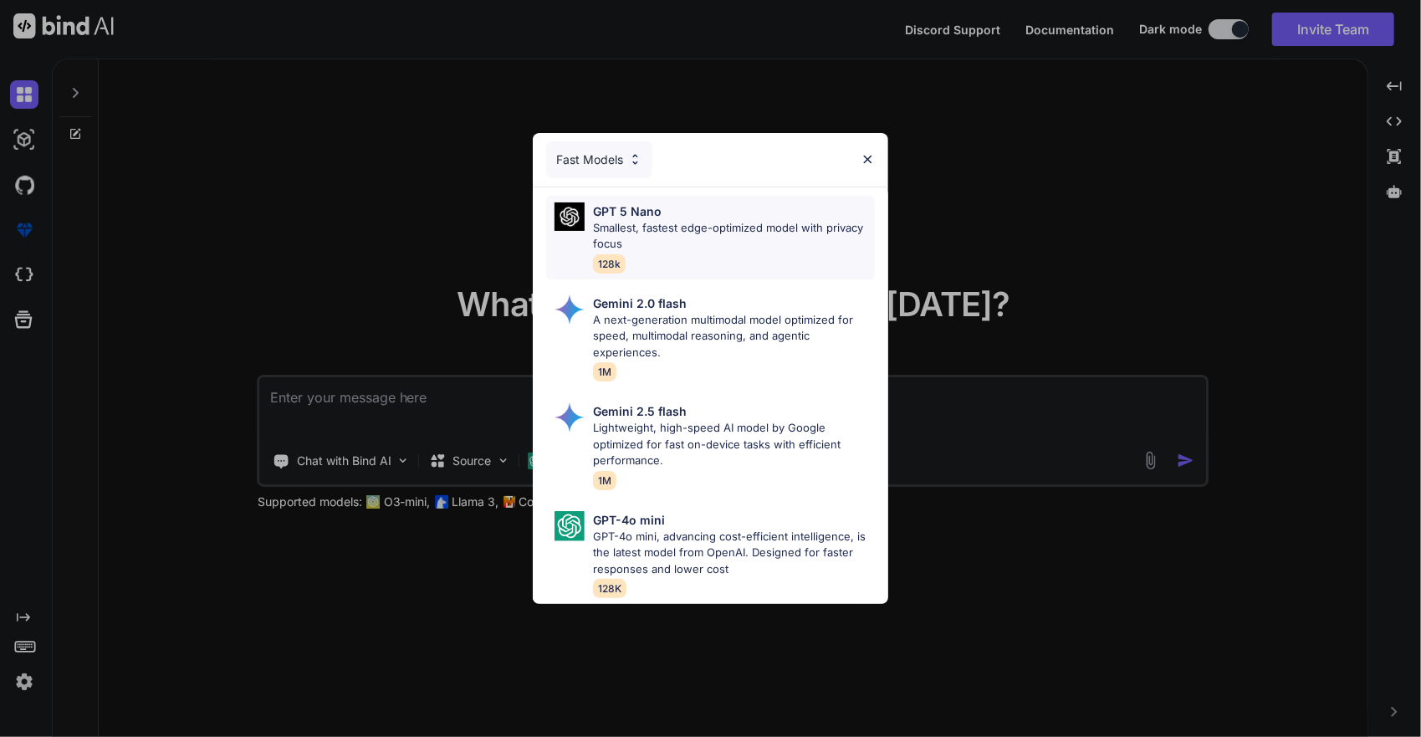
click at [731, 252] on div "GPT 5 Nano Smallest, fastest edge-optimized model with privacy focus 128k" at bounding box center [734, 237] width 282 height 70
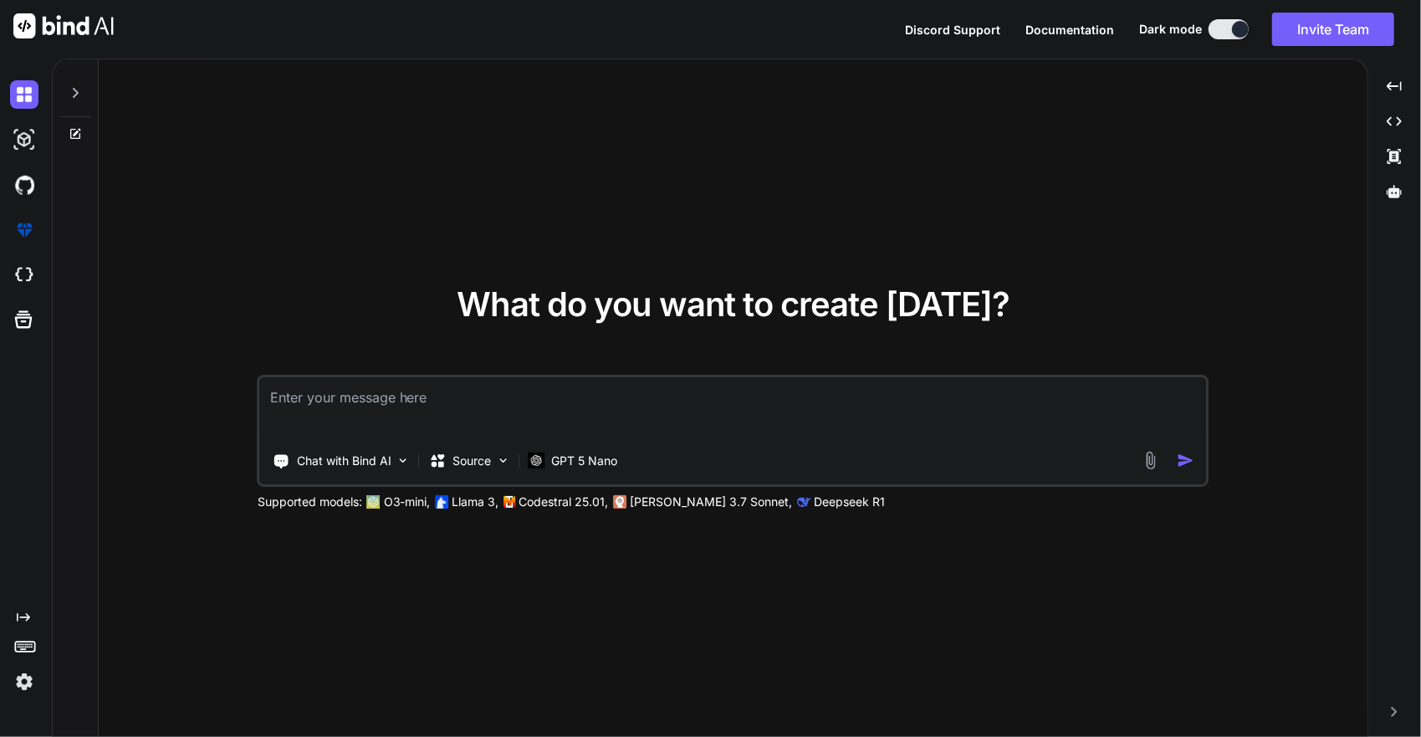
click at [602, 439] on div "Chat with Bind AI Source GPT 5 Nano" at bounding box center [734, 431] width 952 height 112
click at [602, 401] on textarea at bounding box center [733, 408] width 947 height 62
paste textarea "Lore Ipsumd: SIT-Ametc AdiPisci Elitsed Doe Temporinc: Utlabo e dolor magnaali,…"
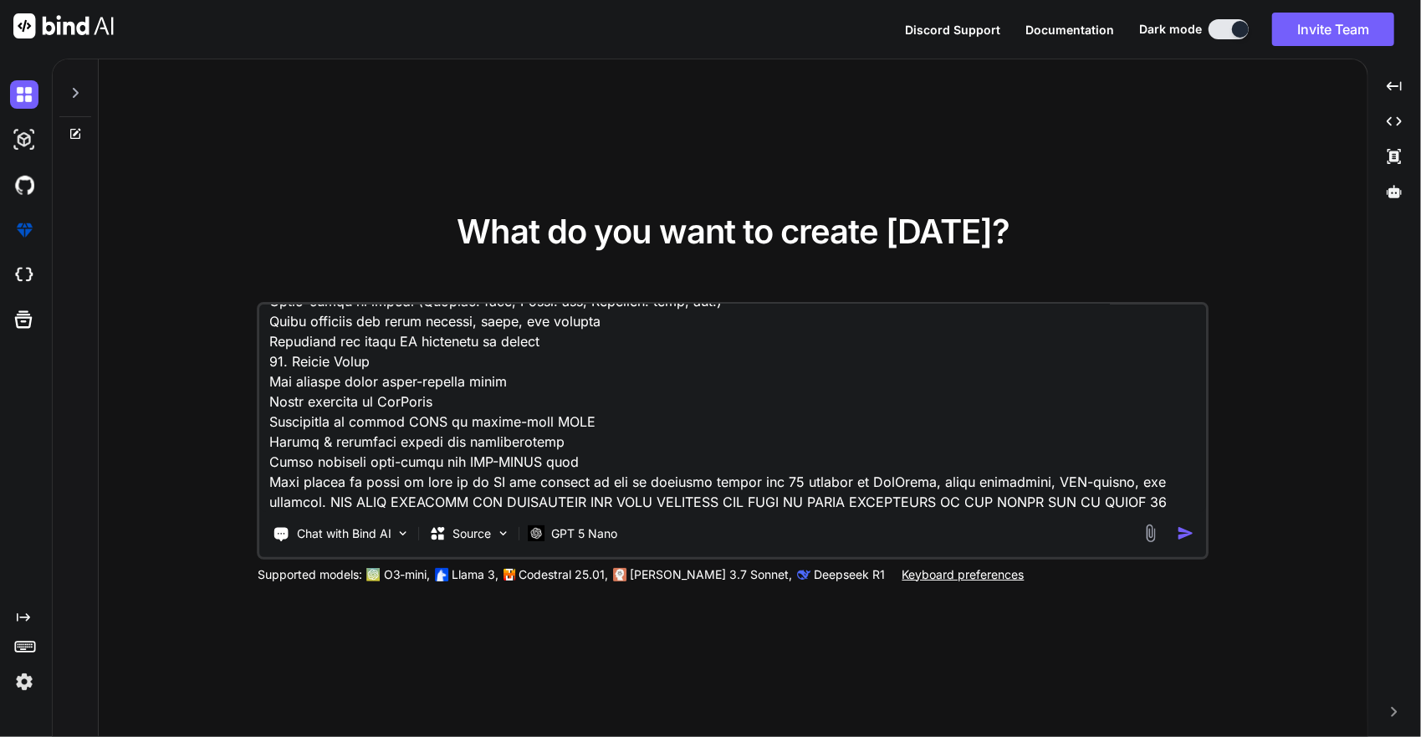
scroll to position [2632, 0]
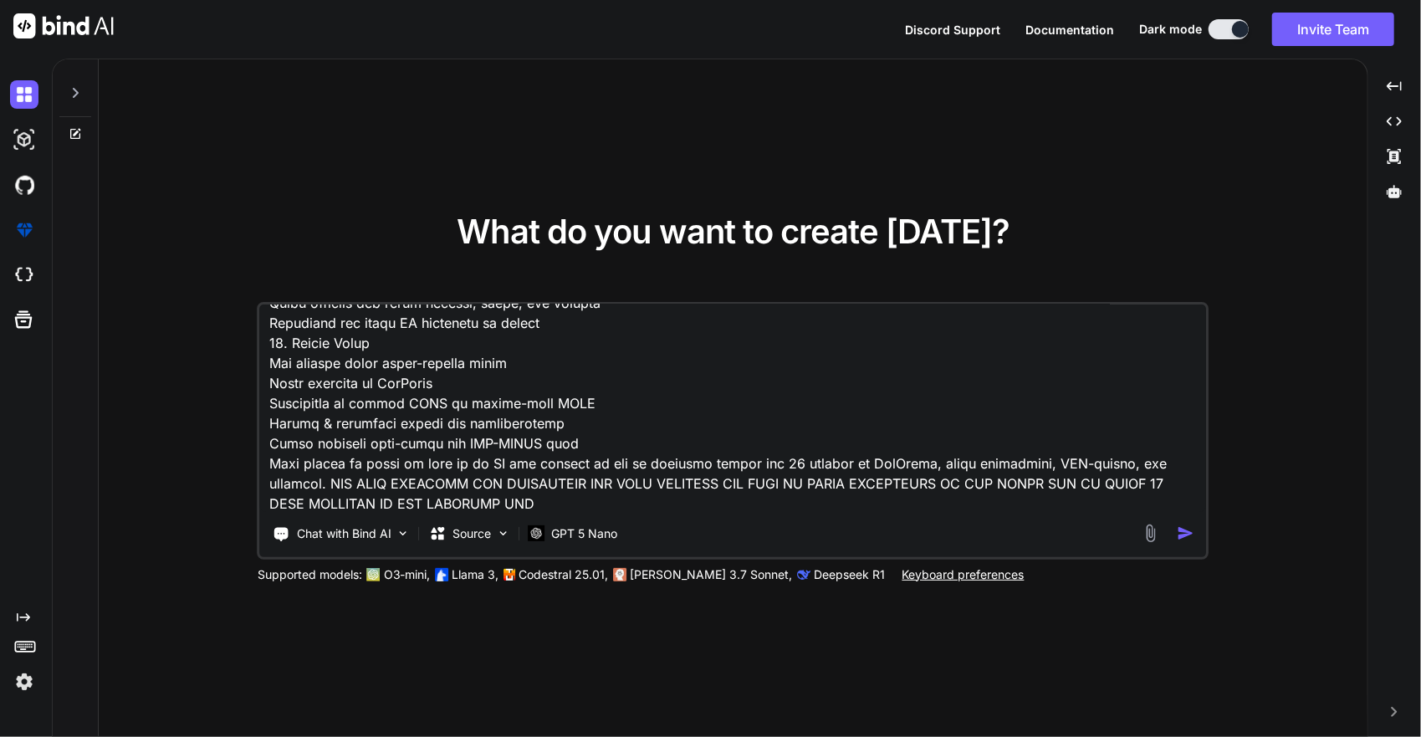
type textarea "Lore Ipsumd: SIT-Ametc AdiPisci Elitsed Doe Temporinc: Utlabo e dolor magnaali,…"
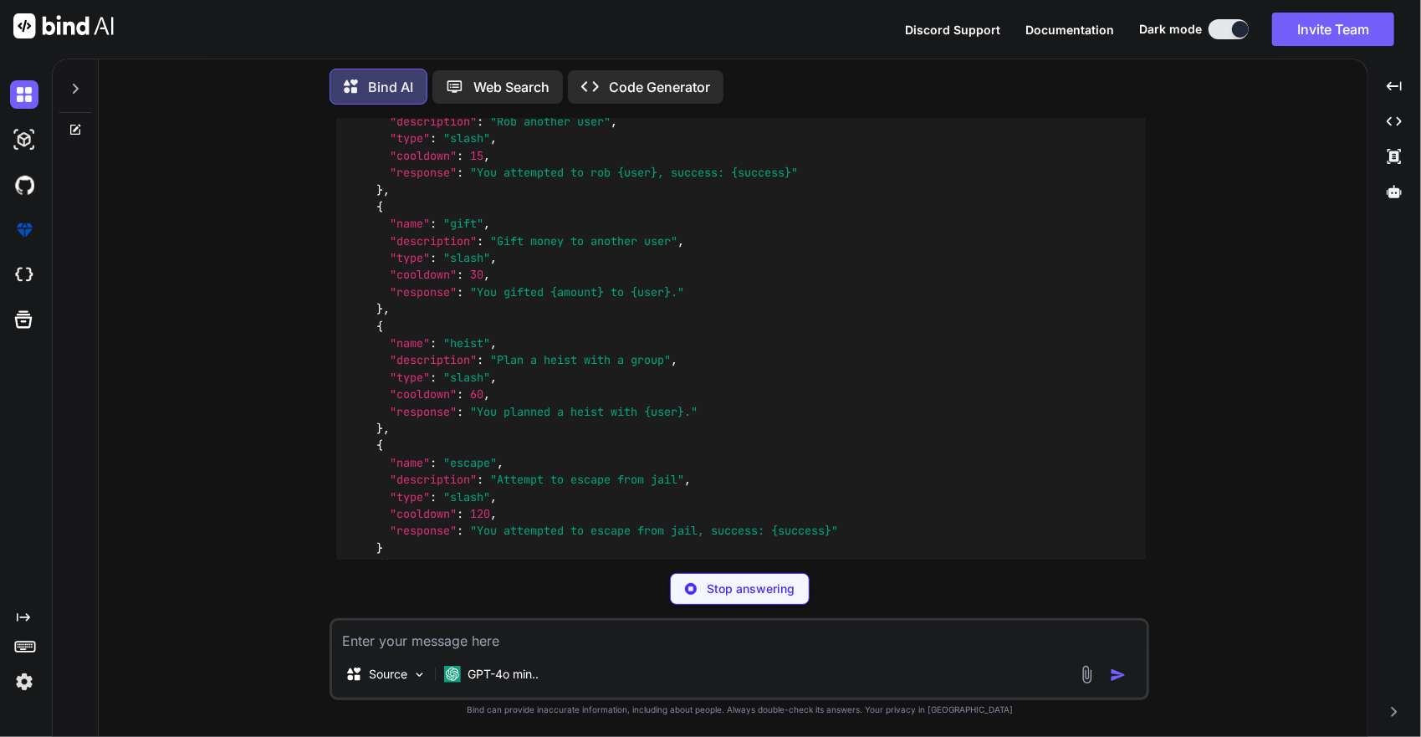
scroll to position [4546, 0]
